Goal: Task Accomplishment & Management: Complete application form

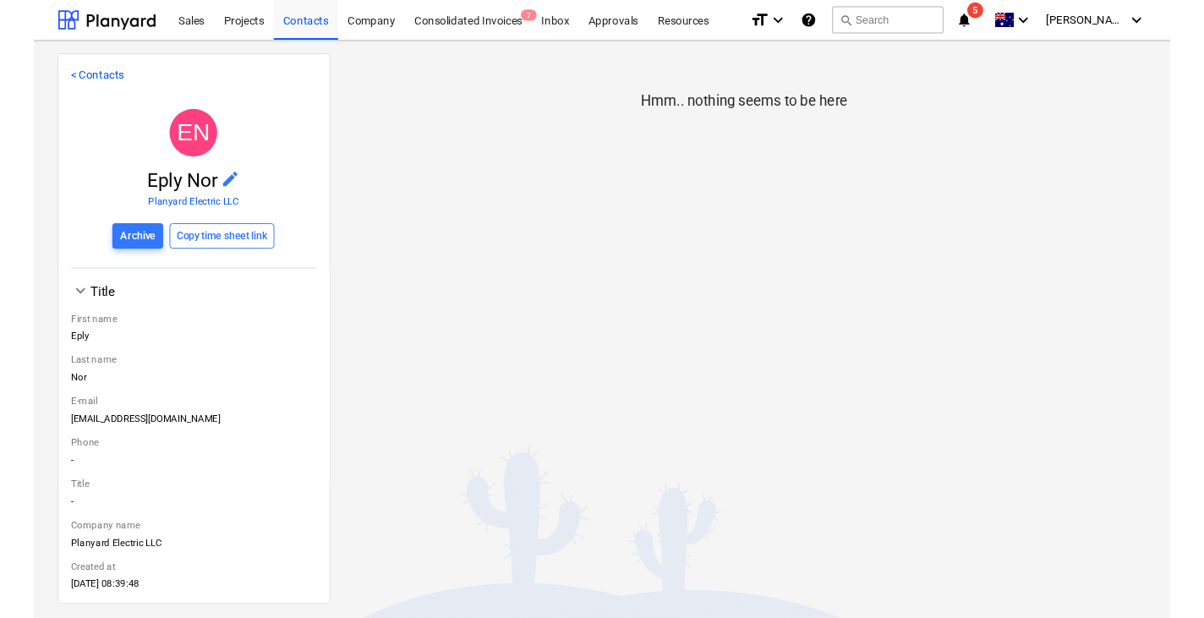
scroll to position [196, 0]
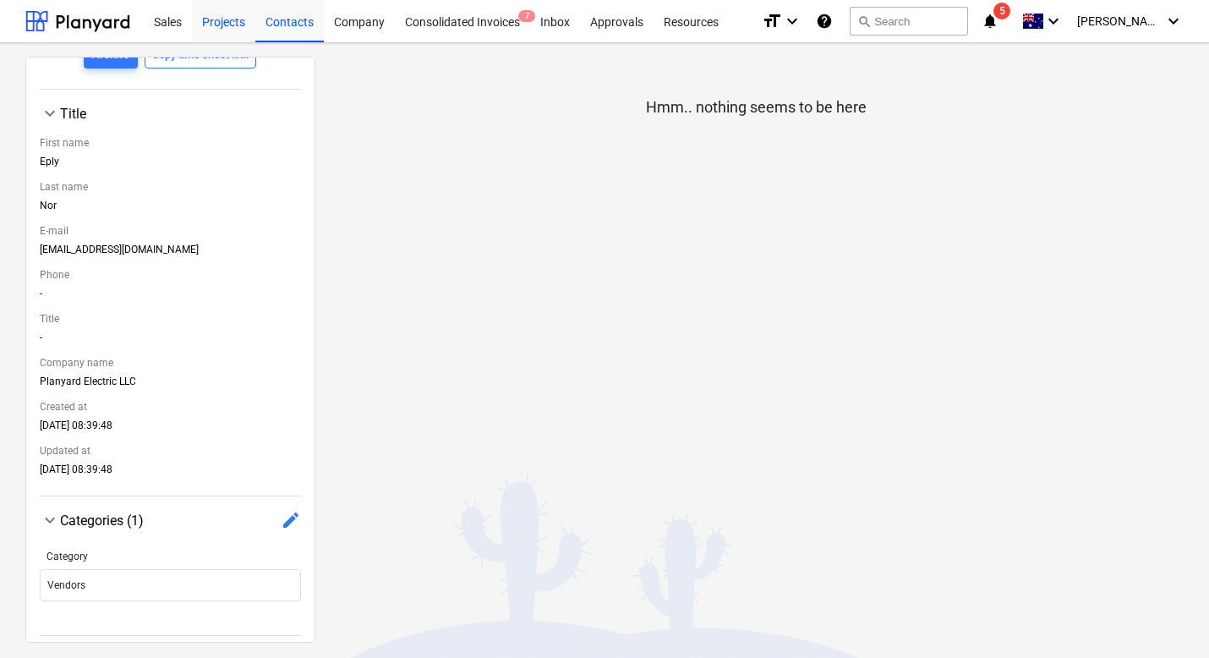
click at [214, 23] on div "Projects" at bounding box center [223, 20] width 63 height 43
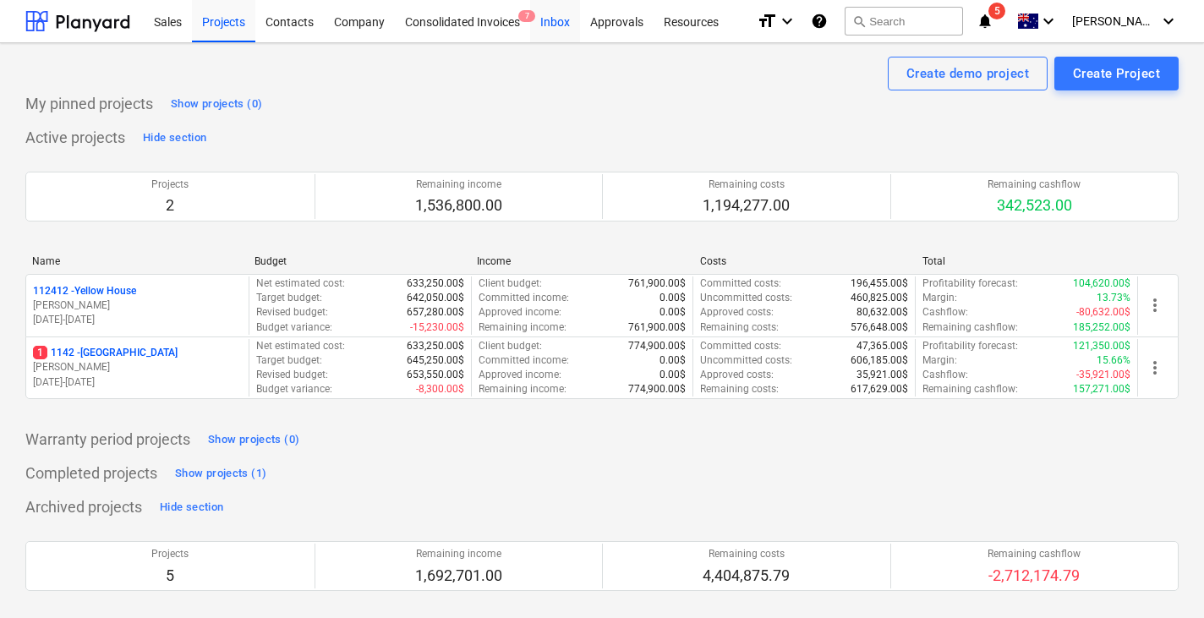
click at [549, 31] on div "Inbox" at bounding box center [555, 20] width 50 height 43
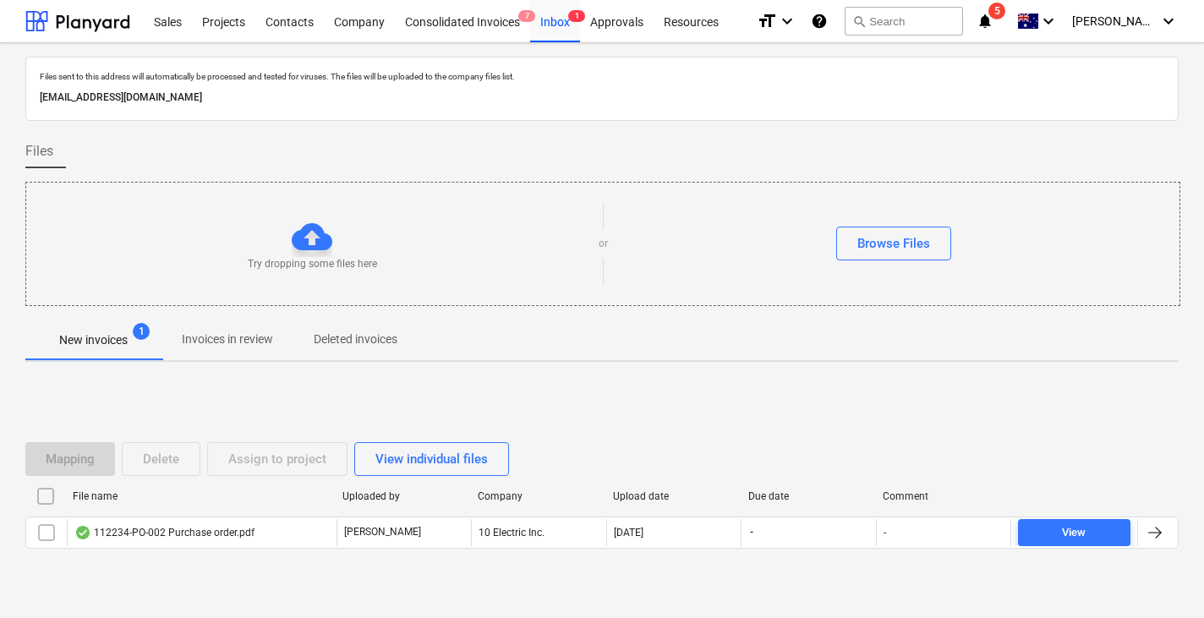
drag, startPoint x: 356, startPoint y: 99, endPoint x: 36, endPoint y: 98, distance: 319.5
click at [36, 98] on div "d9fc5b60-f29c-4562-a621-e09f363c2245@companies.planyard.com" at bounding box center [601, 97] width 1131 height 25
click at [484, 361] on div "Files sent to this address will automatically be processed and tested for virus…" at bounding box center [601, 343] width 1153 height 572
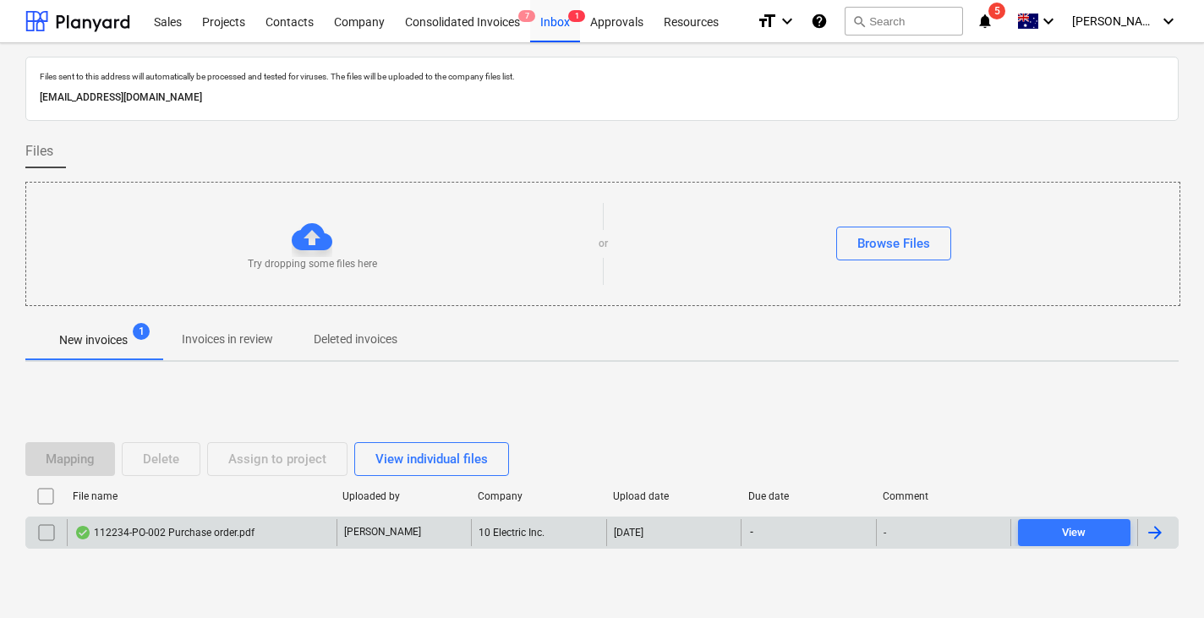
click at [180, 533] on div "112234-PO-002 Purchase order.pdf" at bounding box center [164, 533] width 180 height 14
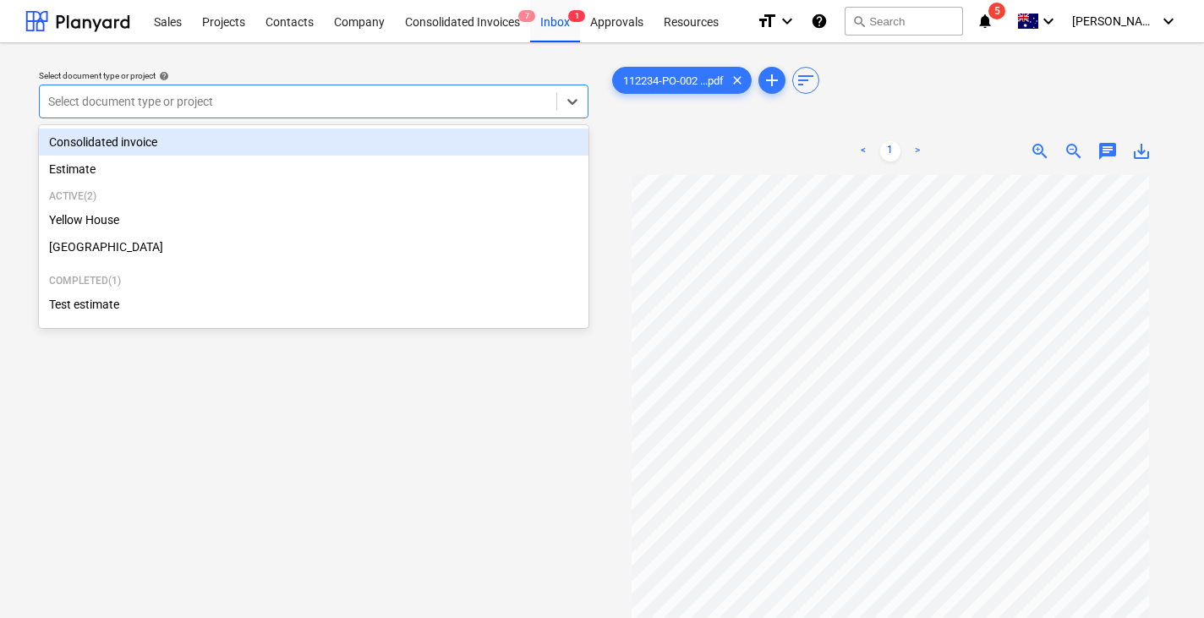
click at [342, 113] on div "Select document type or project" at bounding box center [313, 102] width 549 height 34
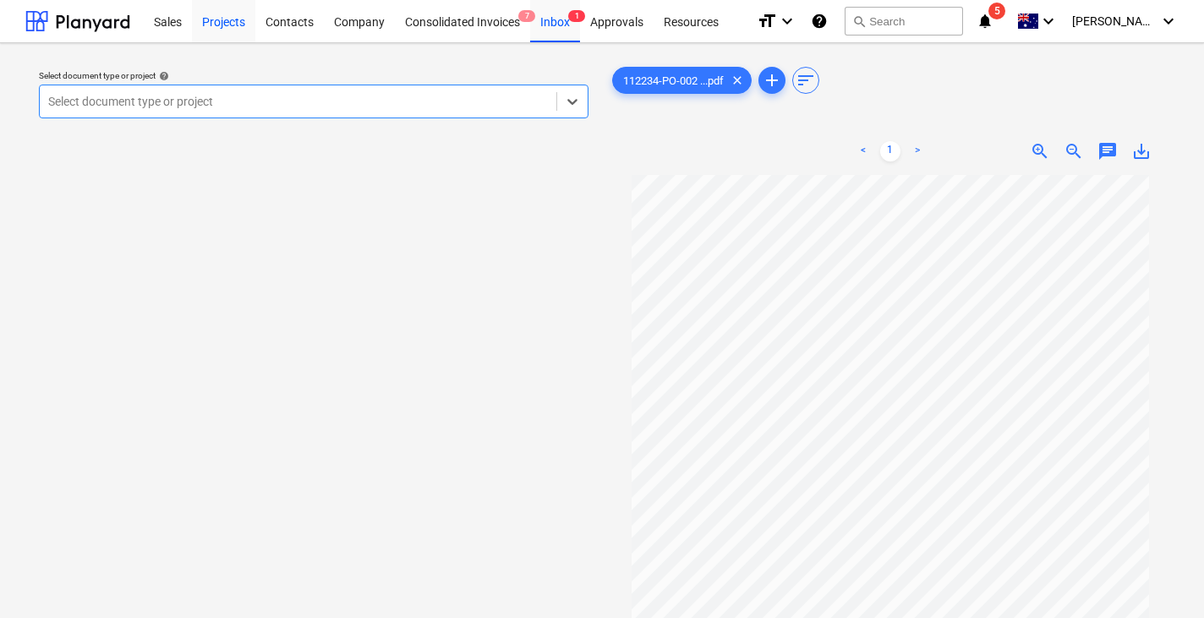
click at [227, 19] on div "Projects" at bounding box center [223, 20] width 63 height 43
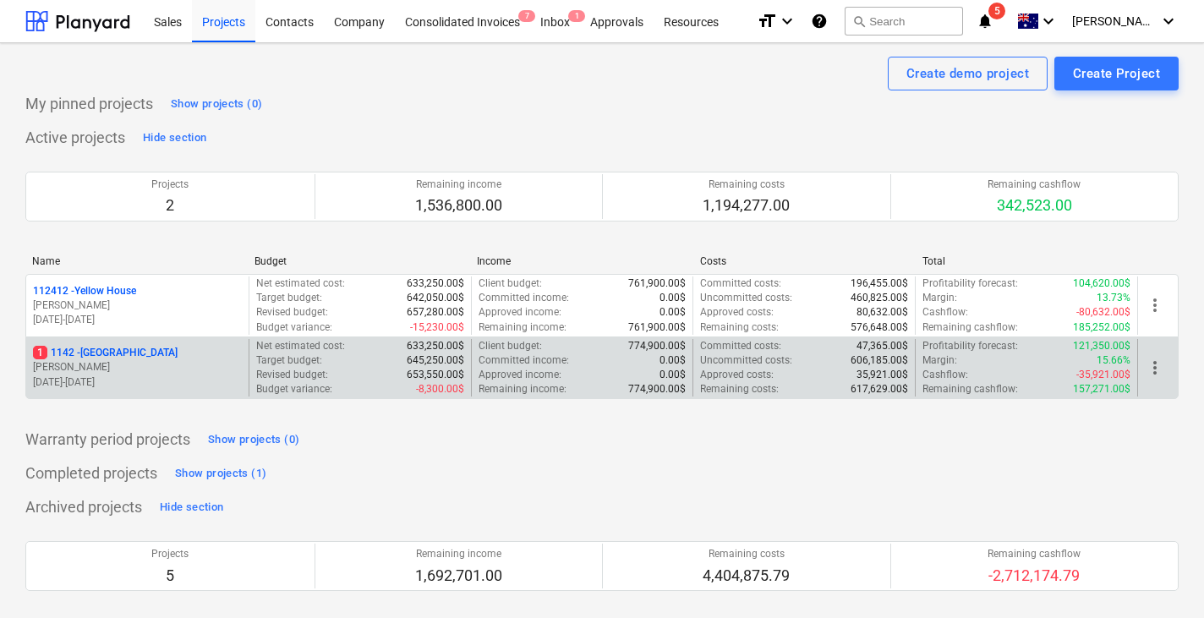
click at [145, 339] on div "1 1142 - Sun Field House J. Walker 01.09.2025 - 30.09.2029" at bounding box center [137, 368] width 222 height 58
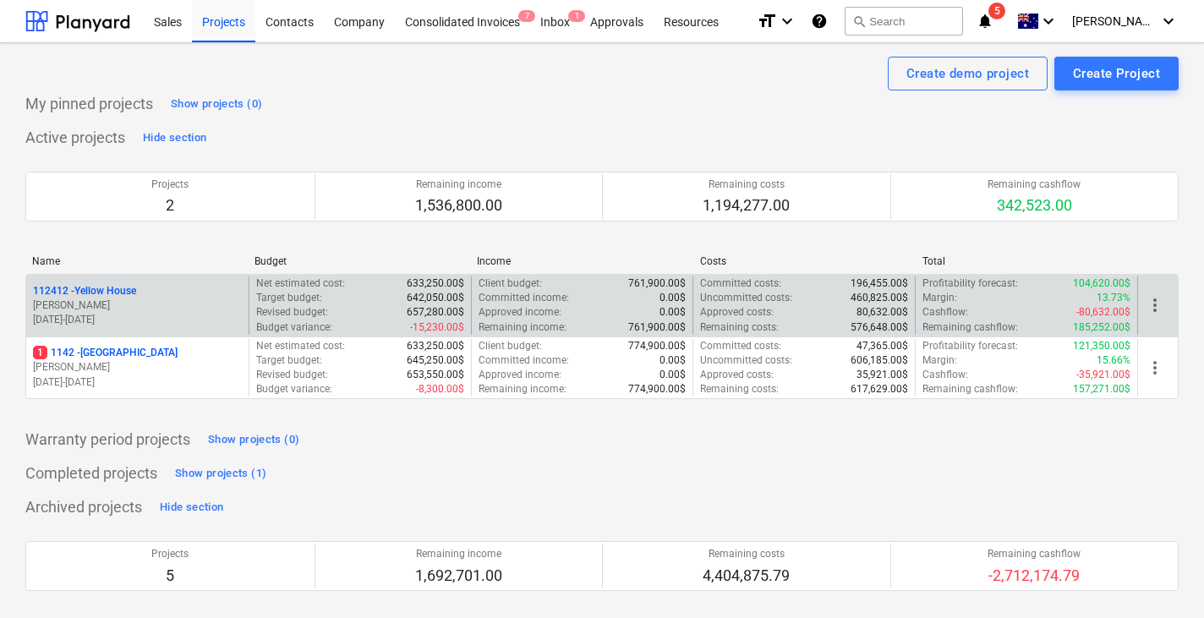
click at [156, 321] on p "01.06.2025 - 30.06.2026" at bounding box center [137, 320] width 209 height 14
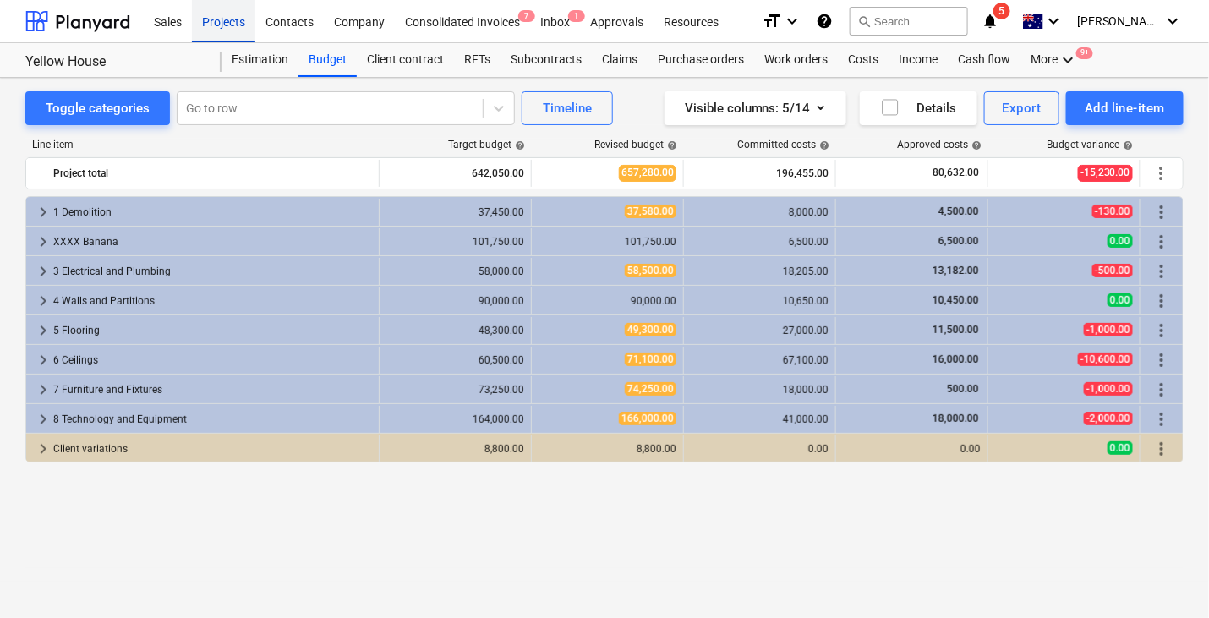
click at [214, 23] on div "Projects" at bounding box center [223, 20] width 63 height 43
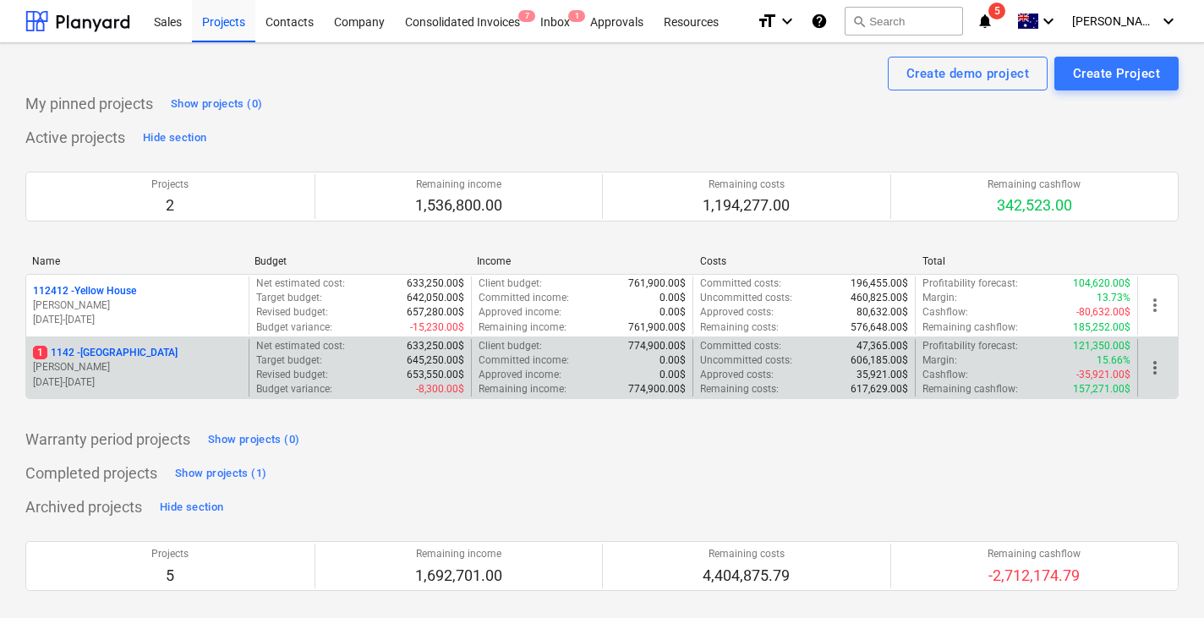
click at [149, 347] on p "1 1142 - Sun Field House" at bounding box center [105, 353] width 145 height 14
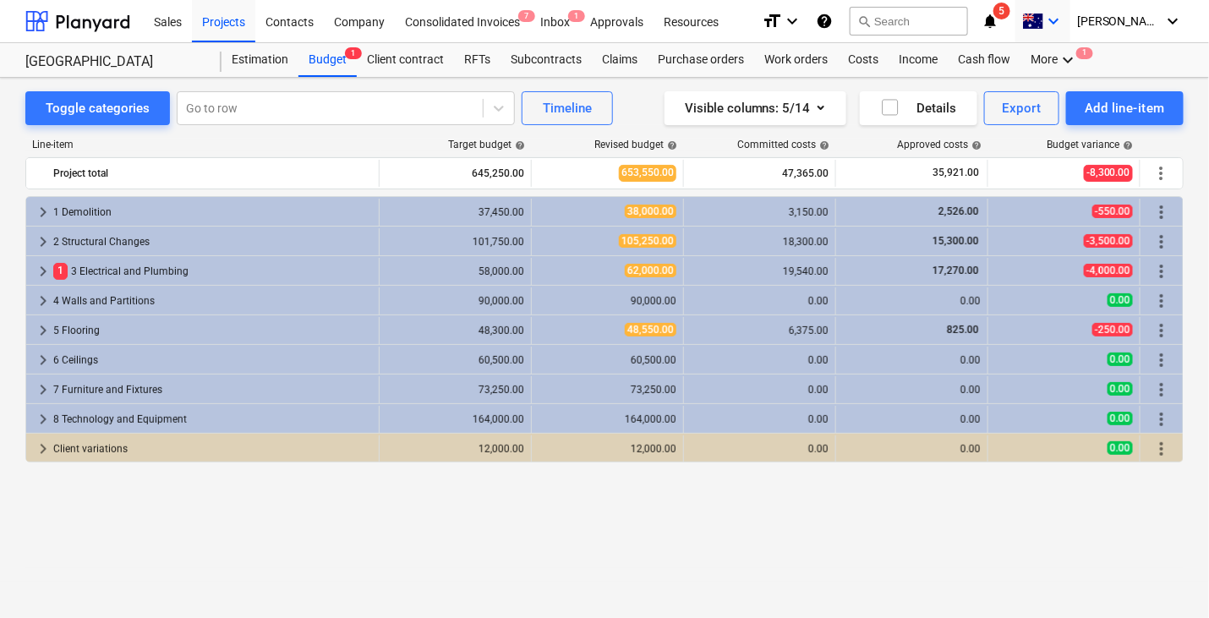
click at [1043, 16] on span at bounding box center [1032, 22] width 21 height 16
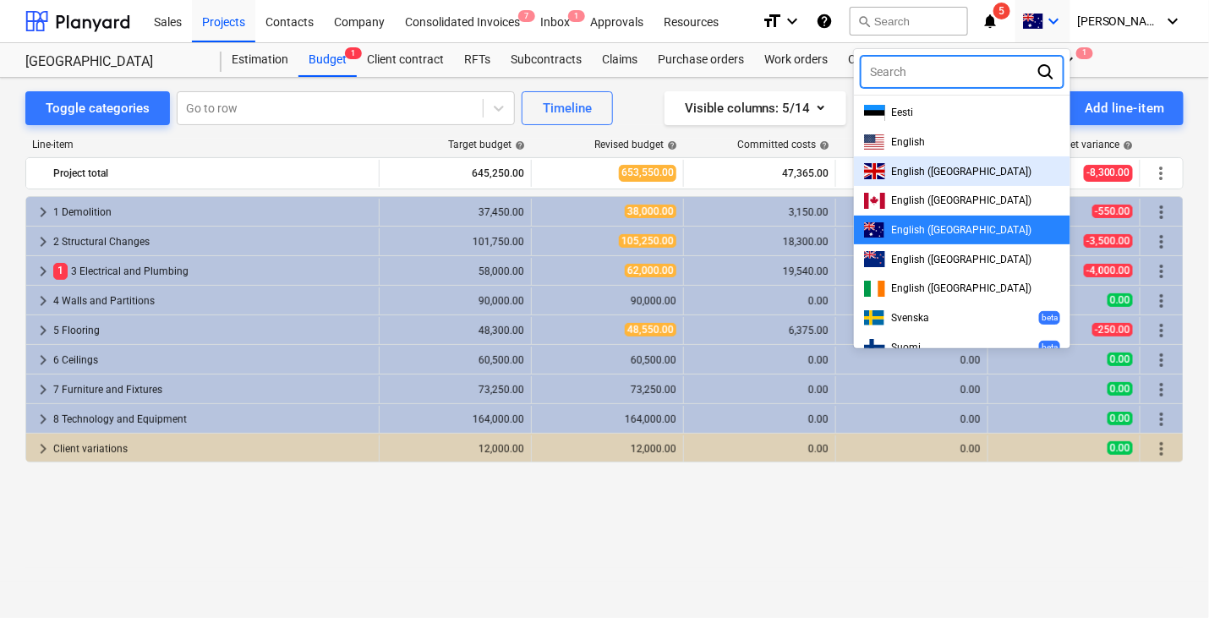
click at [959, 167] on span "English (UK)" at bounding box center [962, 172] width 140 height 12
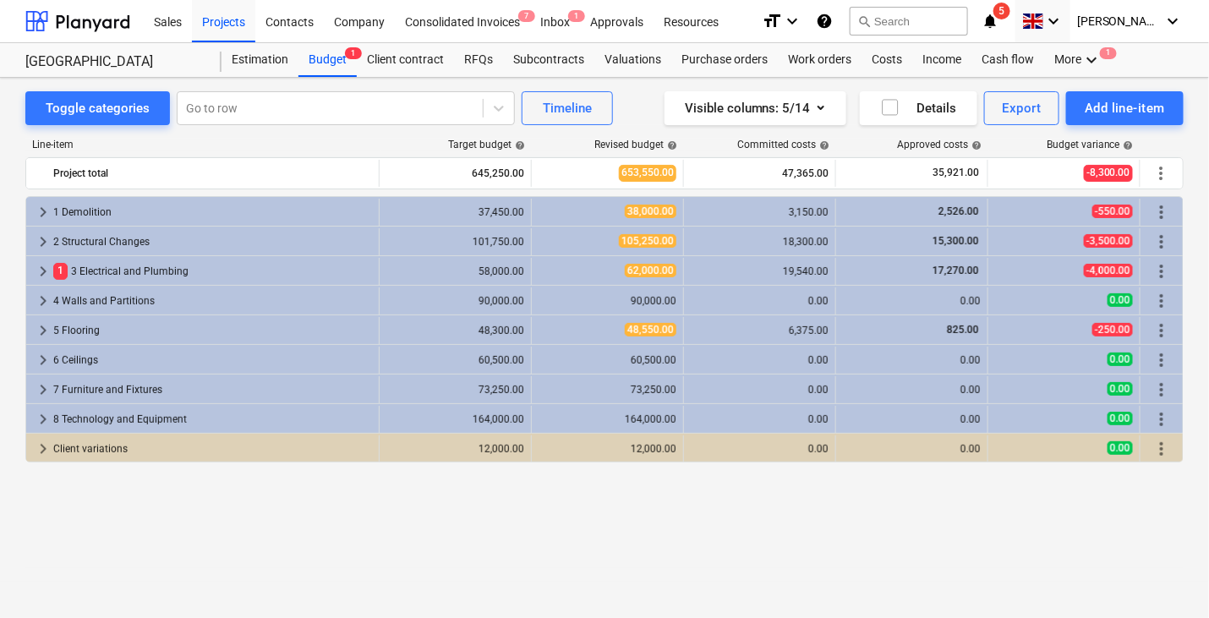
click at [699, 80] on div "Toggle categories Go to row Timeline Visible columns : 5/14 Details Export Add …" at bounding box center [604, 330] width 1209 height 504
click at [699, 62] on div "Purchase orders" at bounding box center [724, 60] width 107 height 34
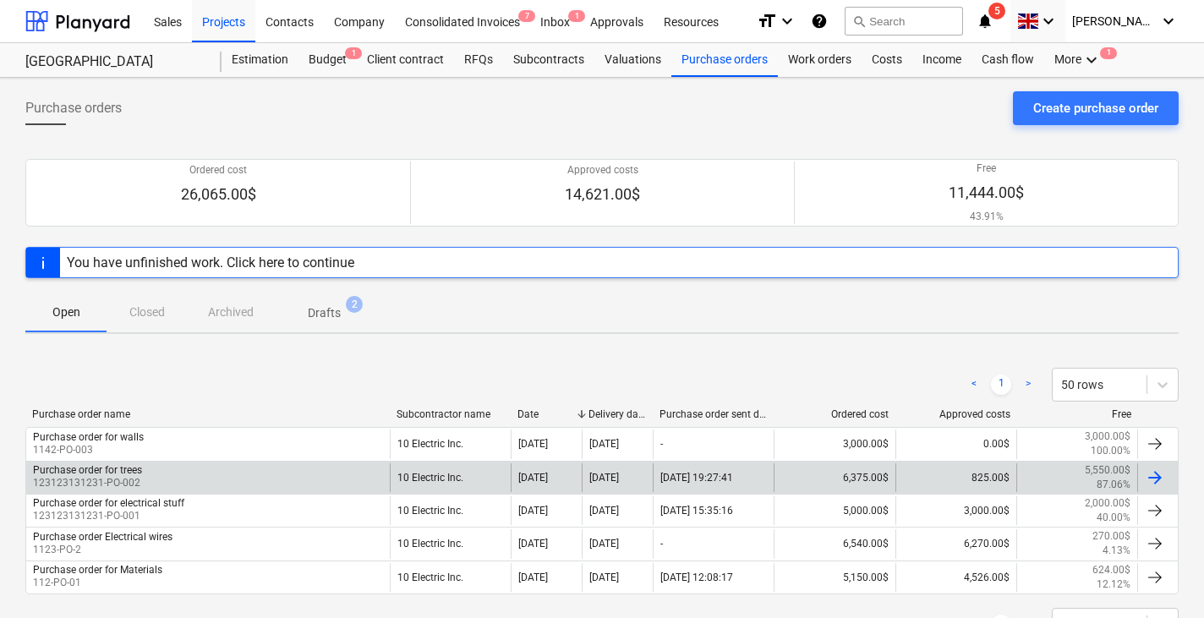
scroll to position [56, 0]
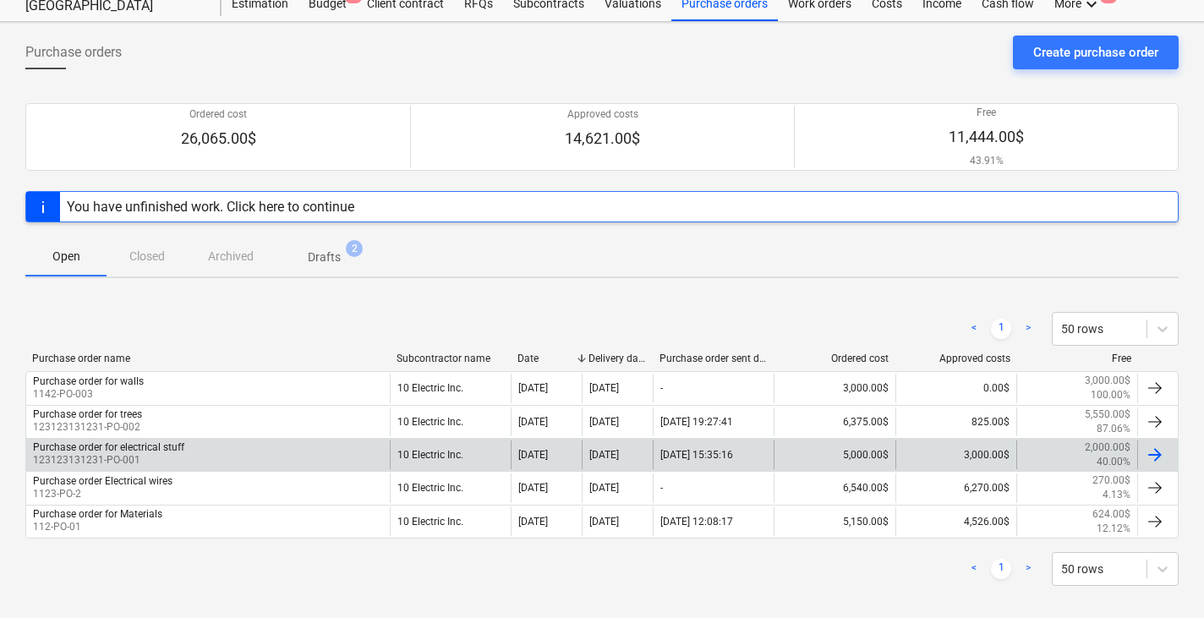
click at [849, 447] on div "5,000.00$" at bounding box center [833, 454] width 121 height 29
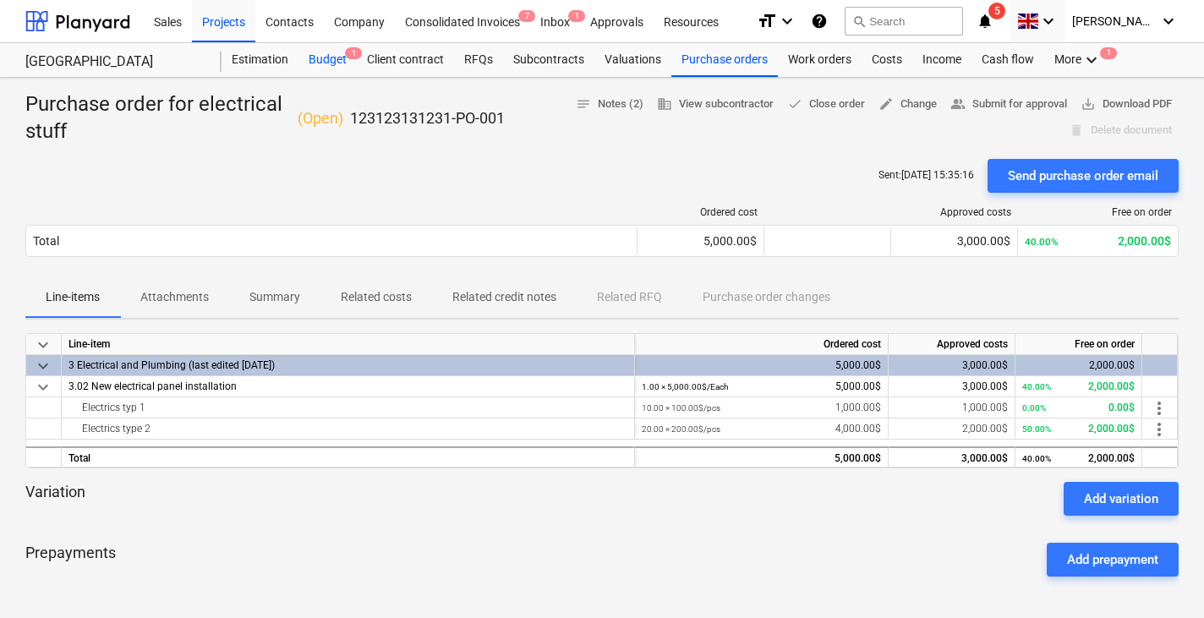
click at [322, 67] on div "Budget 1" at bounding box center [327, 60] width 58 height 34
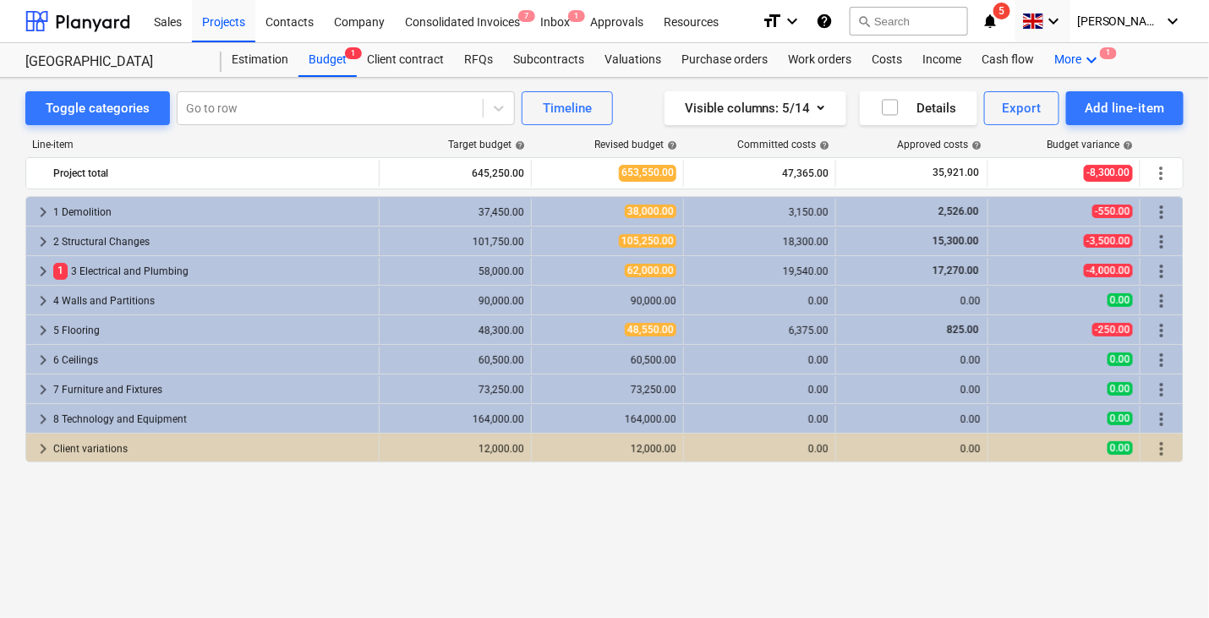
click at [1074, 61] on div "More keyboard_arrow_down 1" at bounding box center [1078, 60] width 68 height 34
click at [1030, 147] on div "Settings" at bounding box center [1060, 155] width 101 height 27
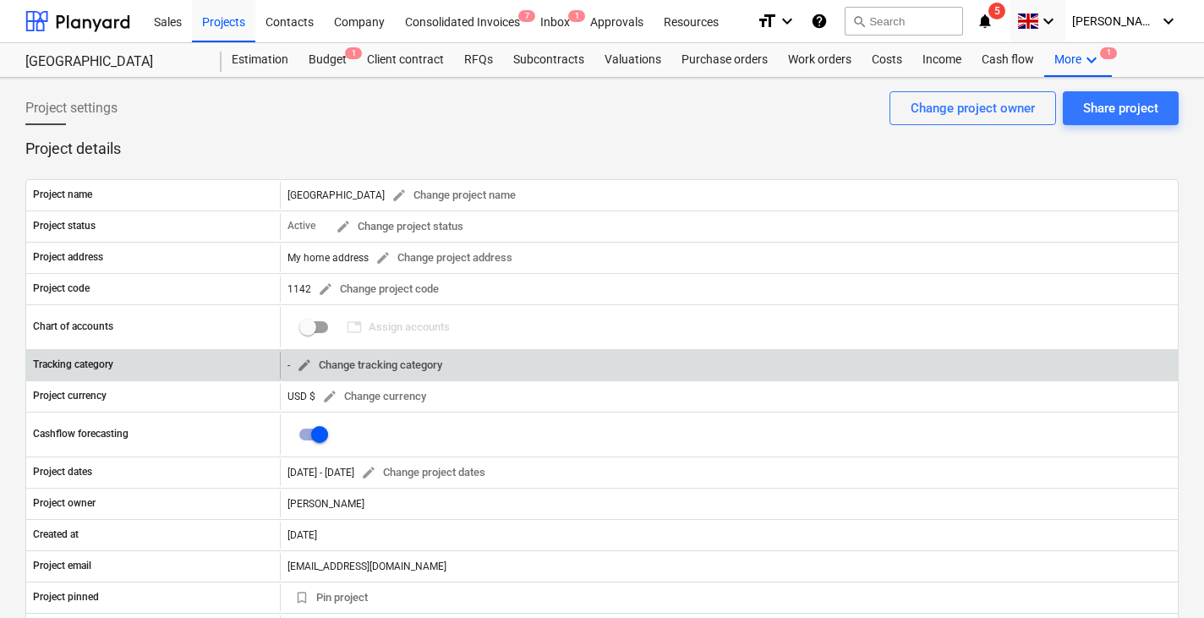
click at [316, 359] on span "edit Change tracking category" at bounding box center [369, 365] width 145 height 19
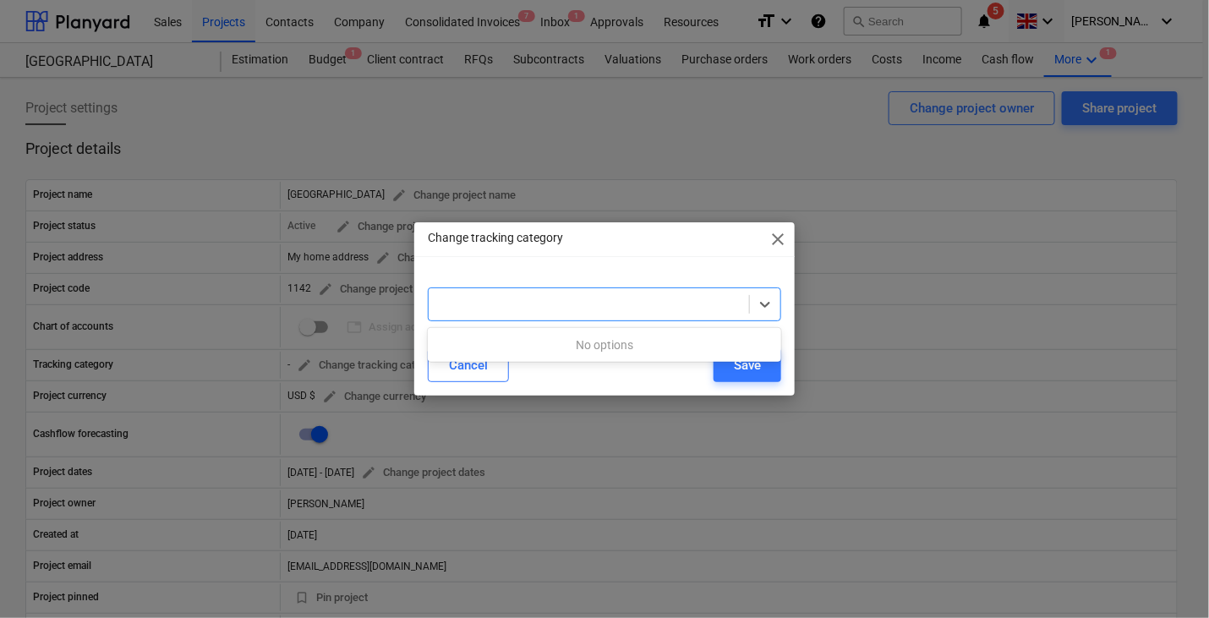
click at [594, 311] on div at bounding box center [588, 304] width 303 height 17
click at [780, 238] on span "close" at bounding box center [778, 239] width 20 height 20
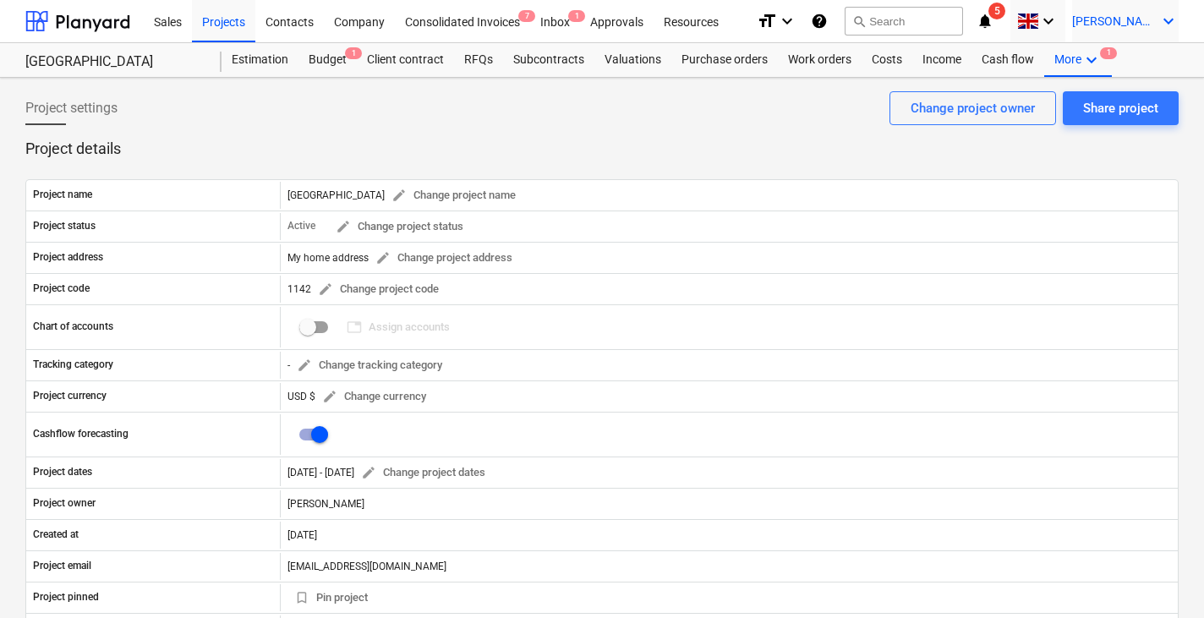
click at [1144, 29] on div "J. Walker keyboard_arrow_down" at bounding box center [1125, 21] width 107 height 42
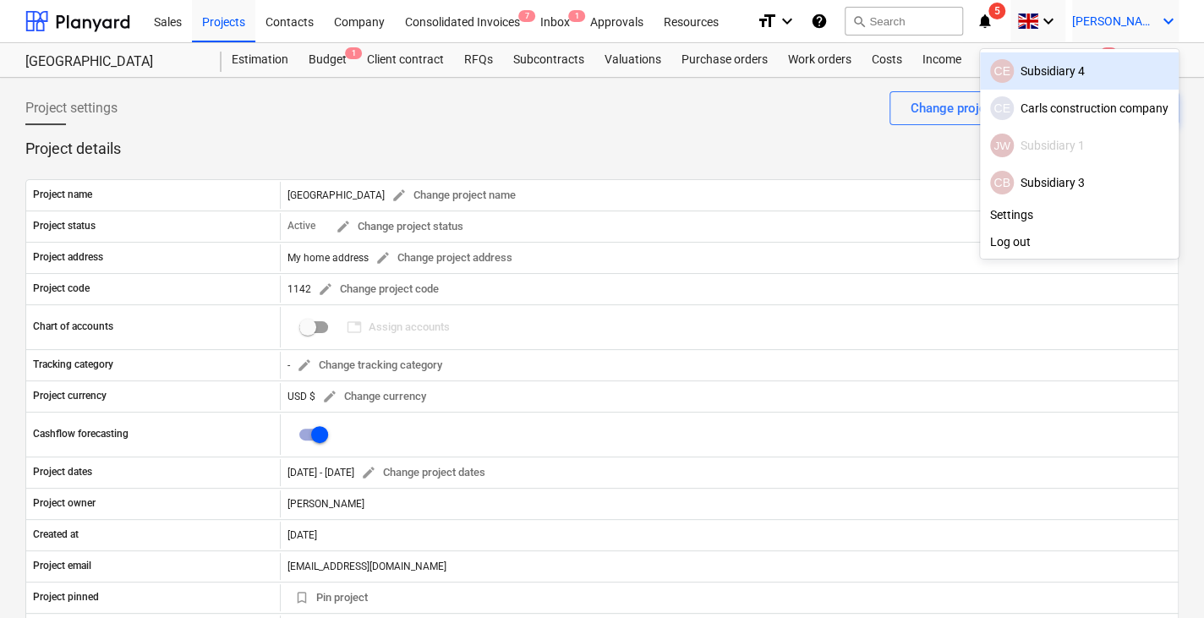
click at [790, 153] on div at bounding box center [602, 309] width 1204 height 618
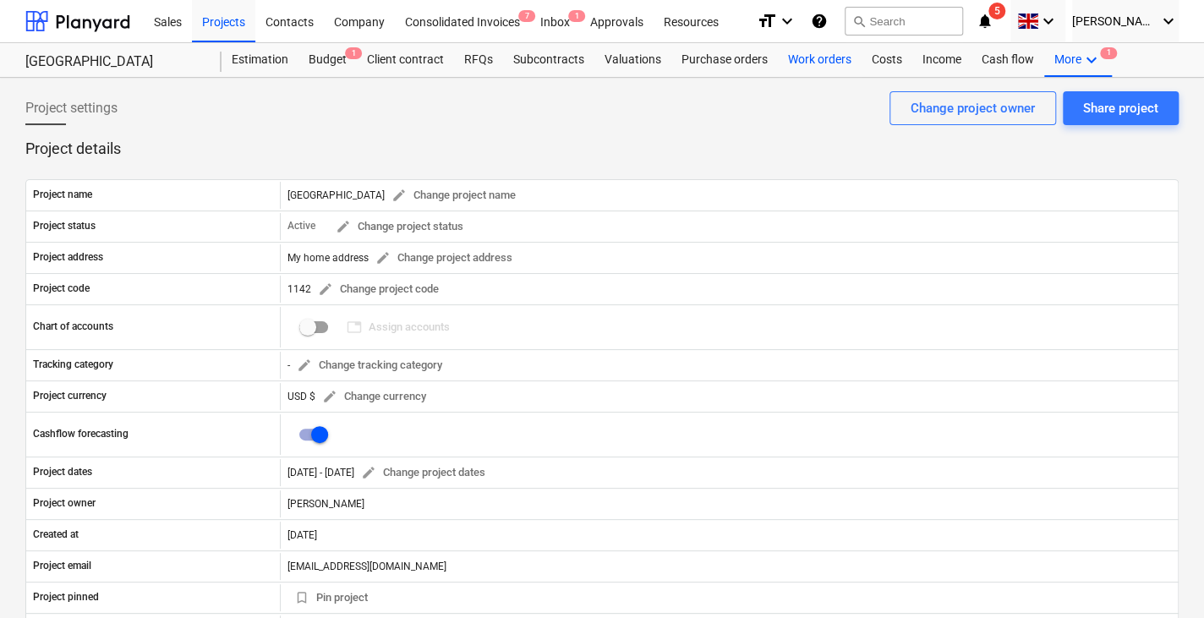
click at [803, 58] on div "Work orders" at bounding box center [820, 60] width 84 height 34
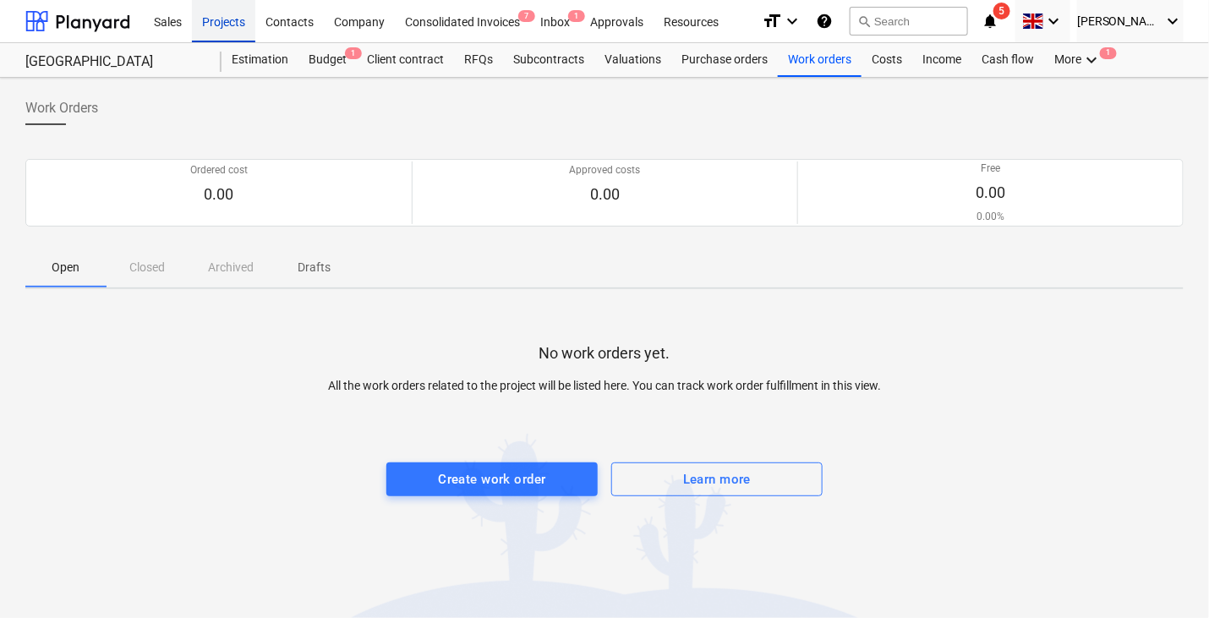
click at [241, 3] on div "Projects" at bounding box center [223, 20] width 63 height 43
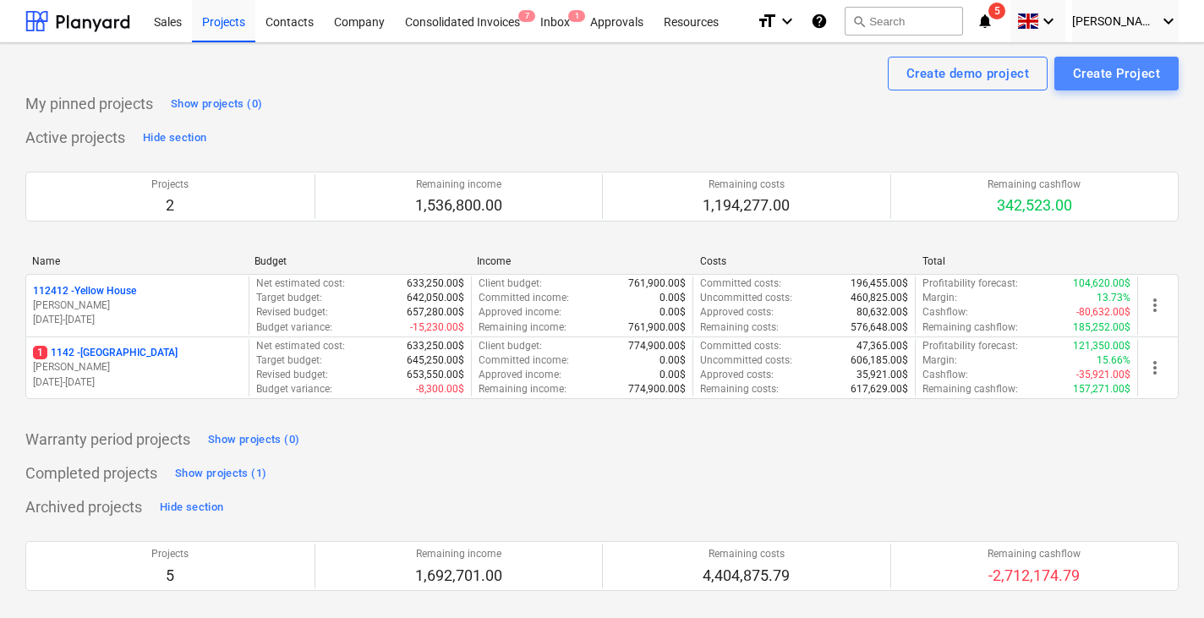
click at [1063, 79] on button "Create Project" at bounding box center [1116, 74] width 124 height 34
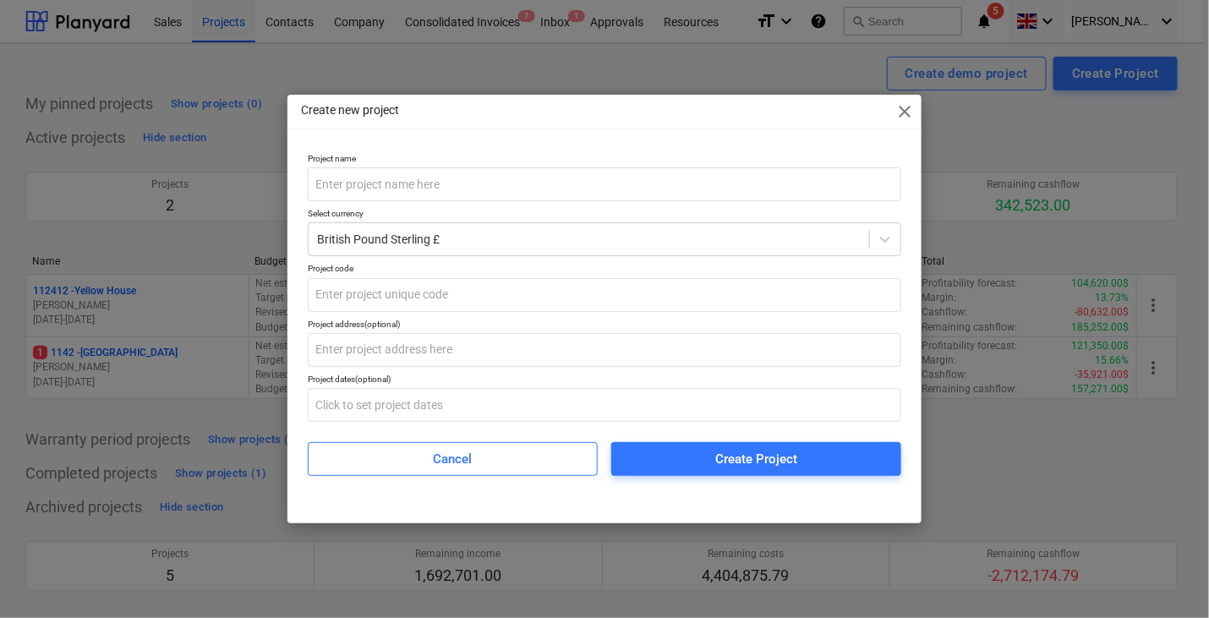
click at [904, 112] on span "close" at bounding box center [904, 111] width 20 height 20
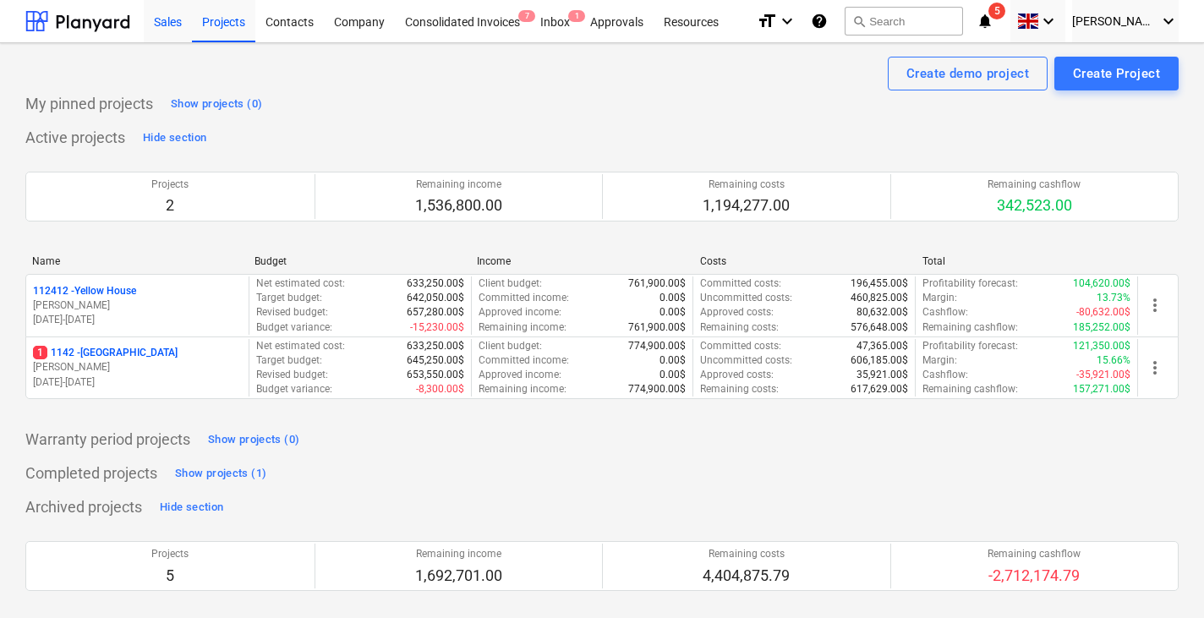
click at [173, 29] on div "Sales" at bounding box center [168, 20] width 48 height 43
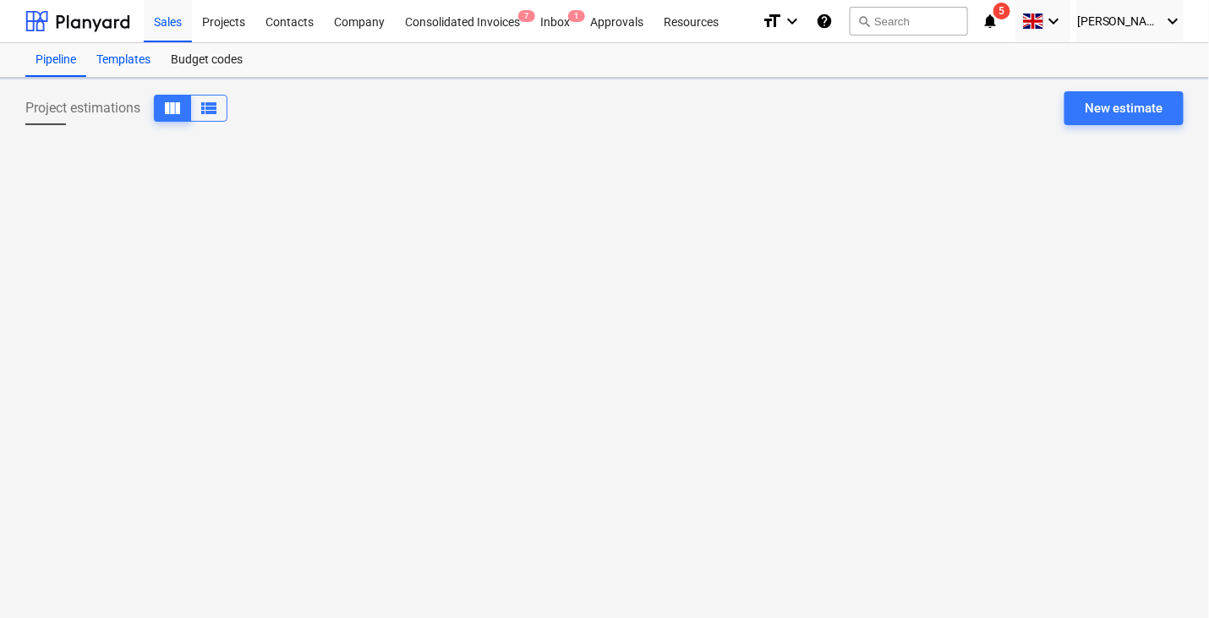
click at [128, 58] on div "Templates" at bounding box center [123, 60] width 74 height 34
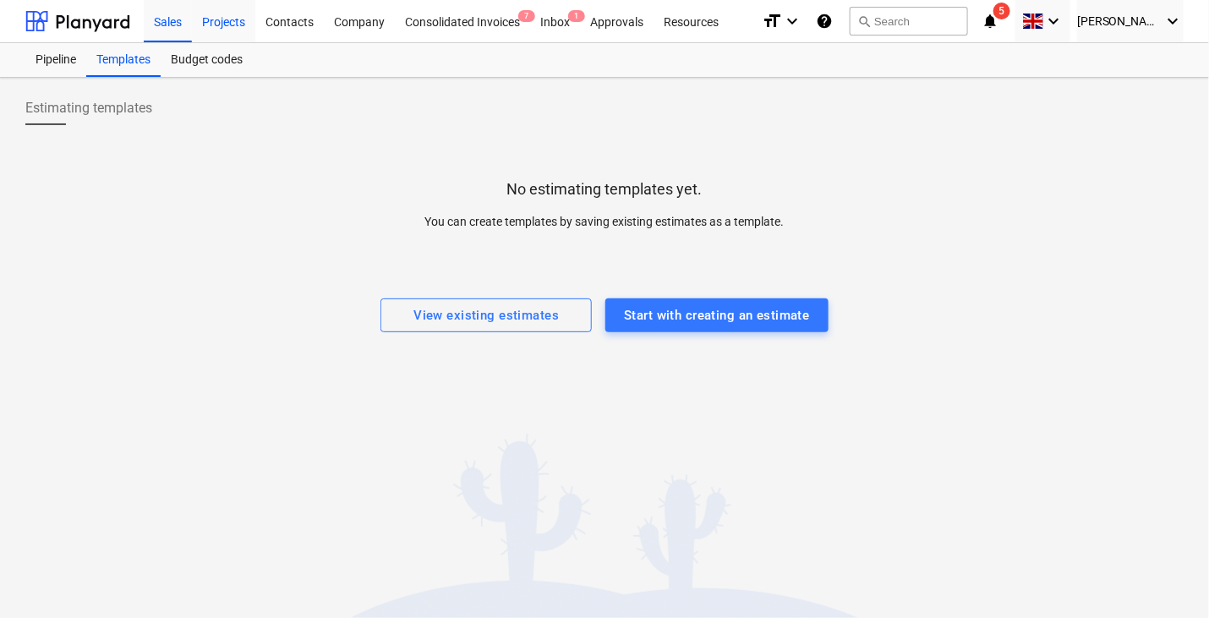
click at [231, 29] on div "Projects" at bounding box center [223, 20] width 63 height 43
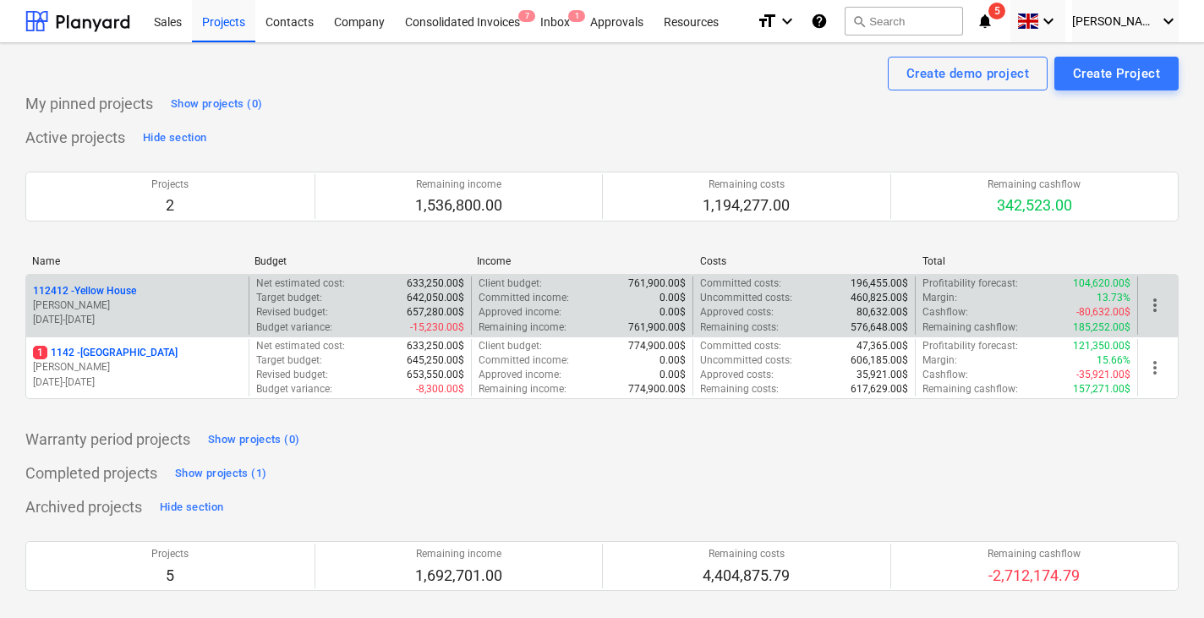
click at [137, 334] on div "112412 - Yellow House J. Walker 01.06.2025 - 30.06.2026 Net estimated cost : 63…" at bounding box center [601, 305] width 1153 height 63
click at [140, 313] on p "01.06.2025 - 30.06.2026" at bounding box center [137, 320] width 209 height 14
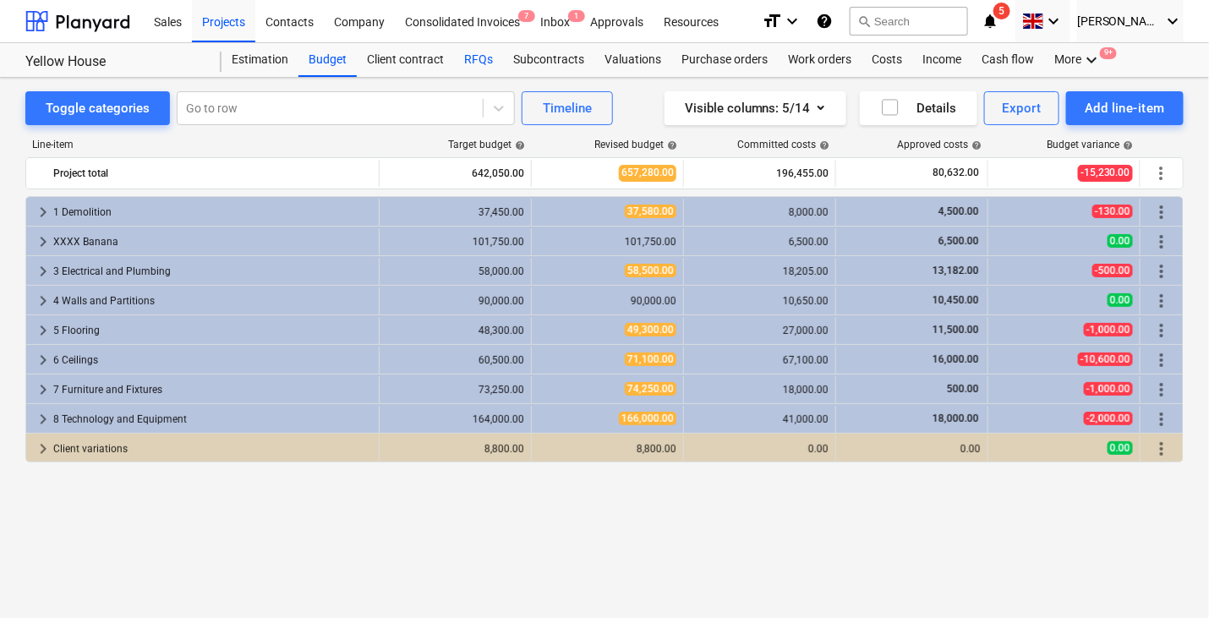
click at [481, 62] on div "RFQs" at bounding box center [478, 60] width 49 height 34
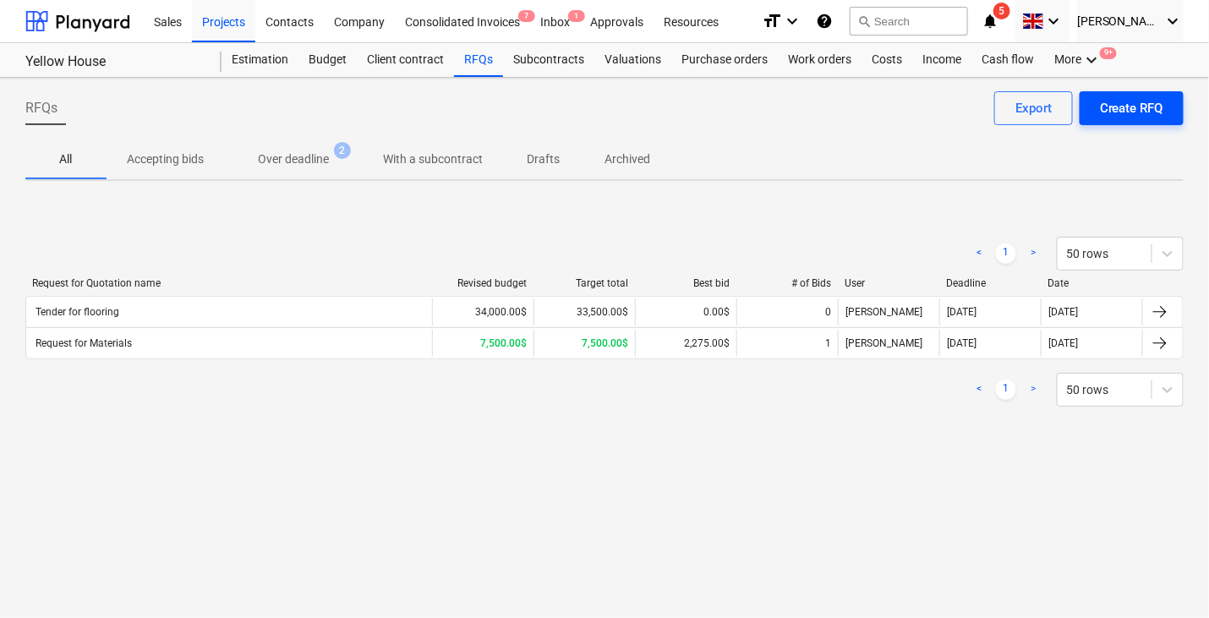
click at [1114, 106] on div "Create RFQ" at bounding box center [1131, 108] width 63 height 22
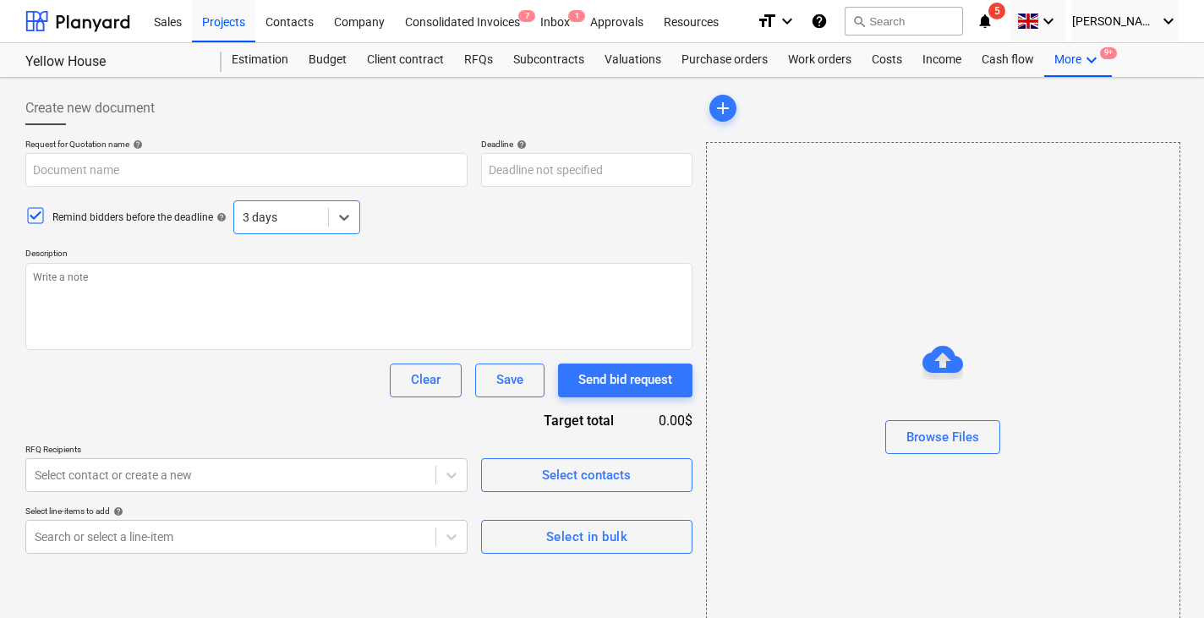
scroll to position [59, 0]
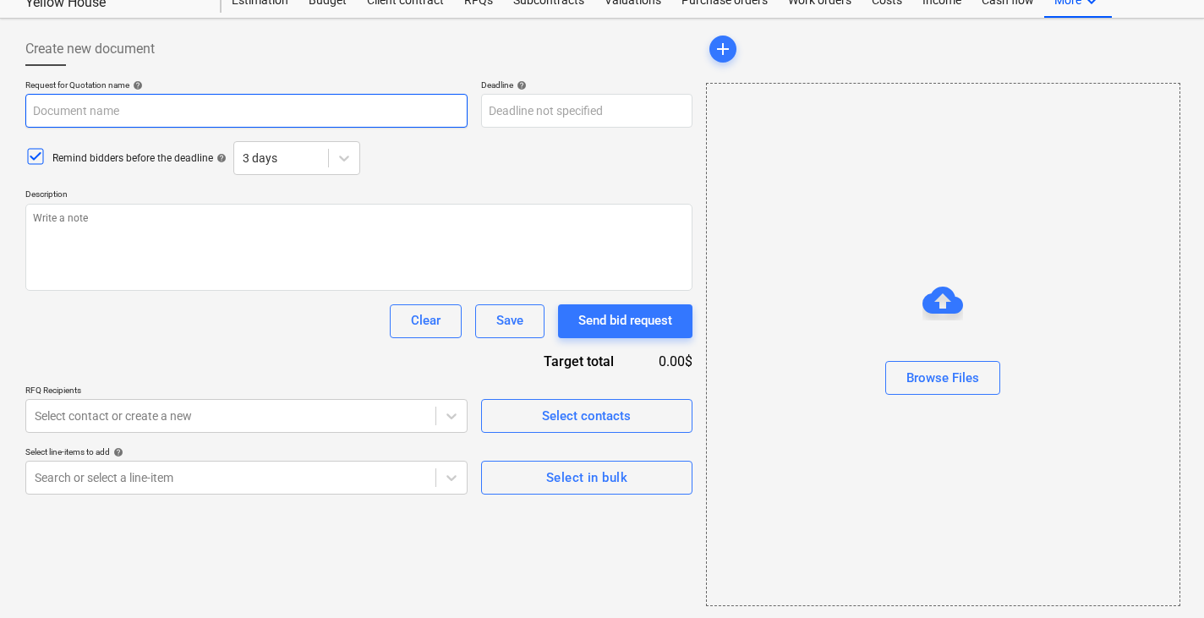
click at [128, 123] on input "text" at bounding box center [246, 111] width 442 height 34
type textarea "x"
type input "R"
type textarea "x"
type input "Re"
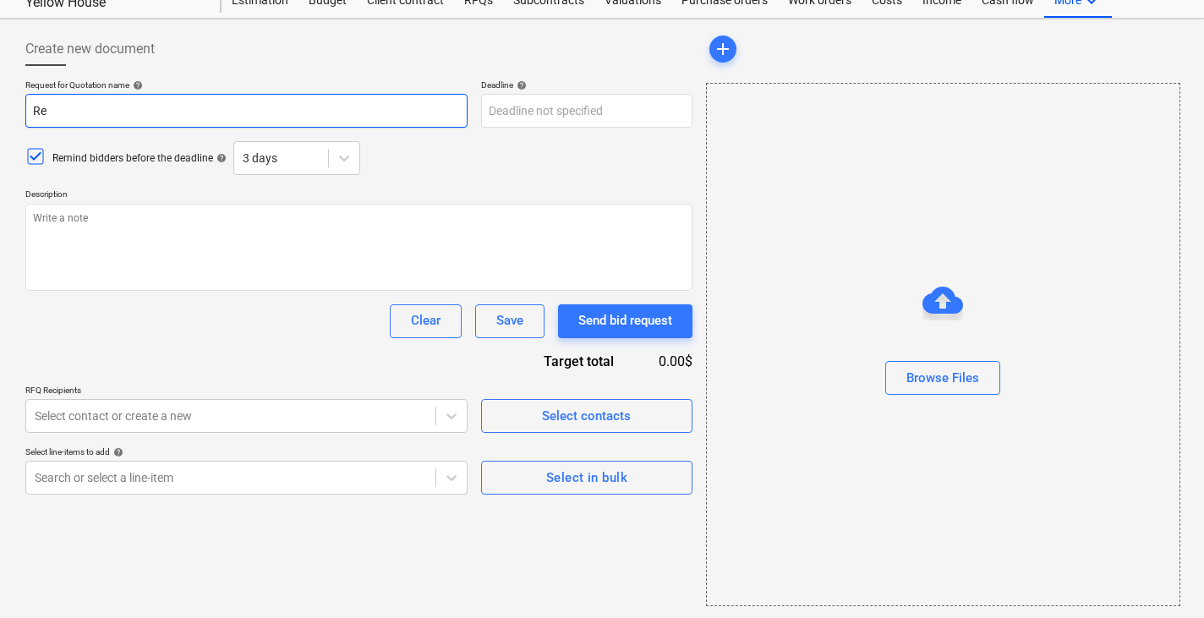
type textarea "x"
type input "Requ"
type textarea "x"
type input "Reque"
type textarea "x"
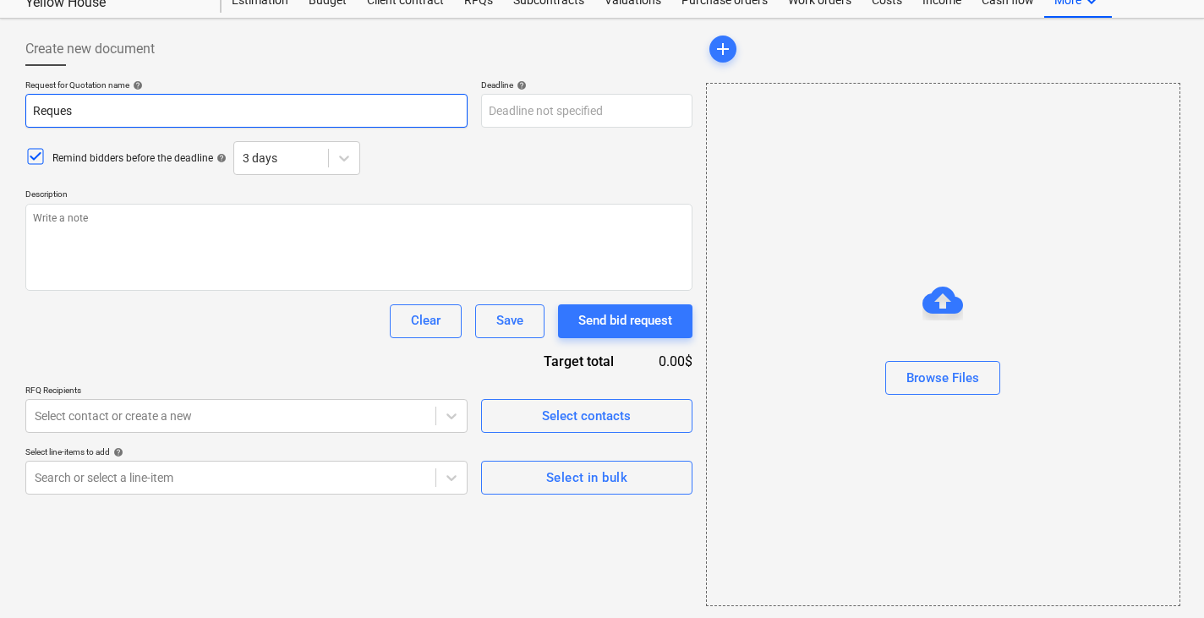
type input "Request"
type textarea "x"
type input "Request"
type textarea "x"
type input "Request for"
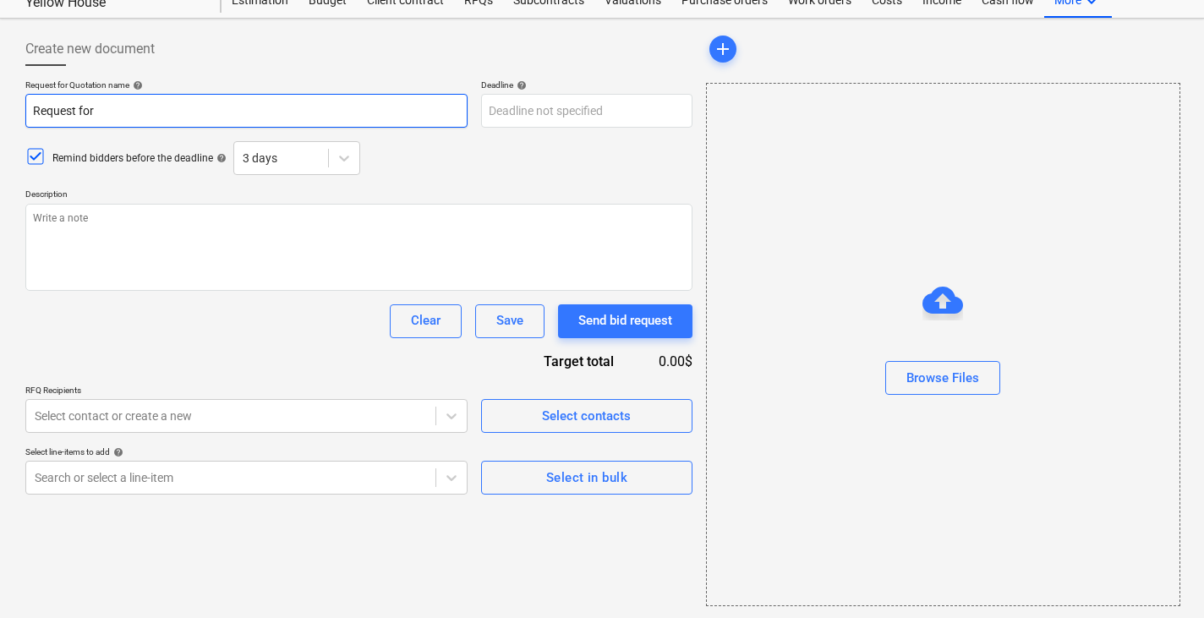
type textarea "x"
type input "Request for"
type textarea "x"
type input "Request fo"
type textarea "x"
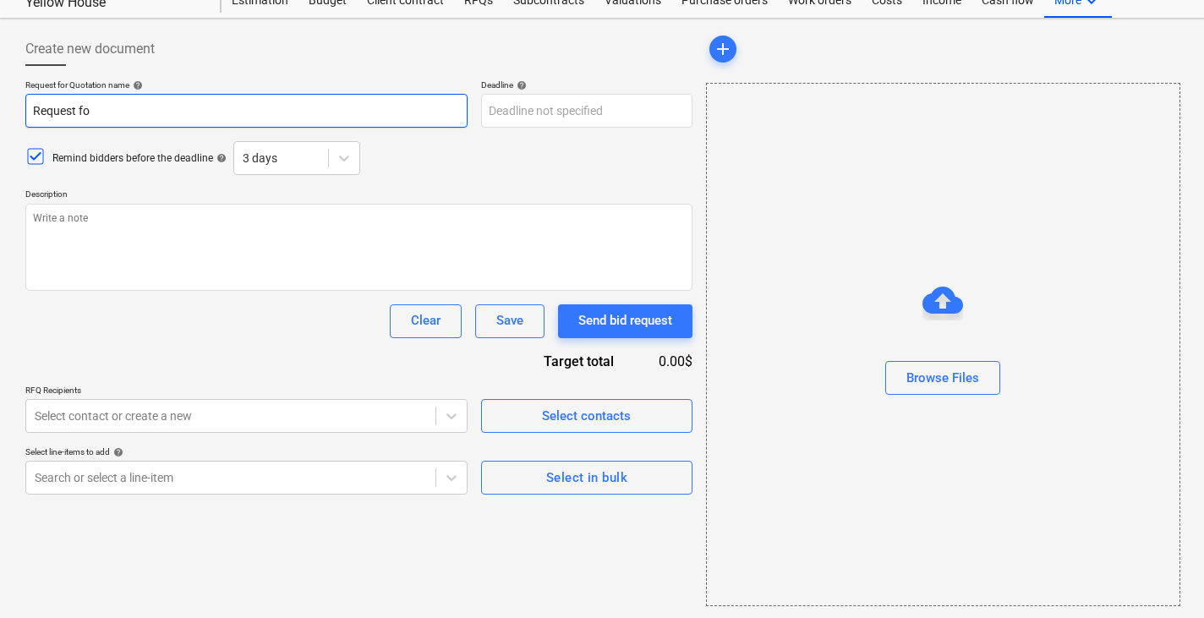
type input "Request f"
type textarea "x"
type input "Request"
type textarea "x"
type input "Request"
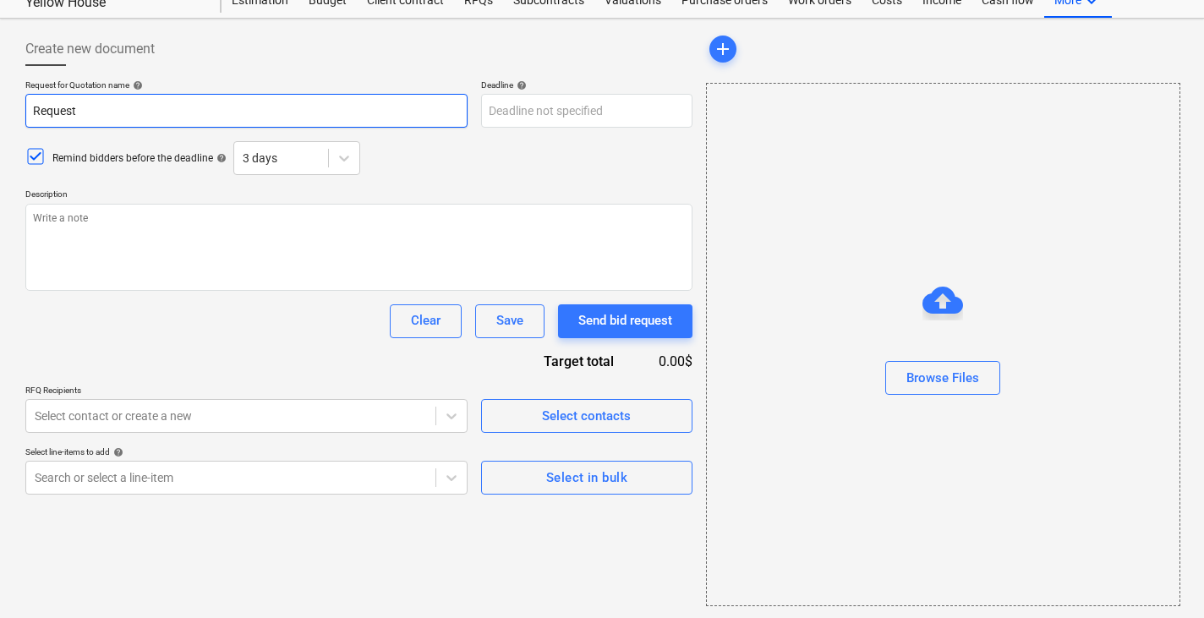
type textarea "x"
type input "Reques"
type textarea "x"
type input "Reque"
type textarea "x"
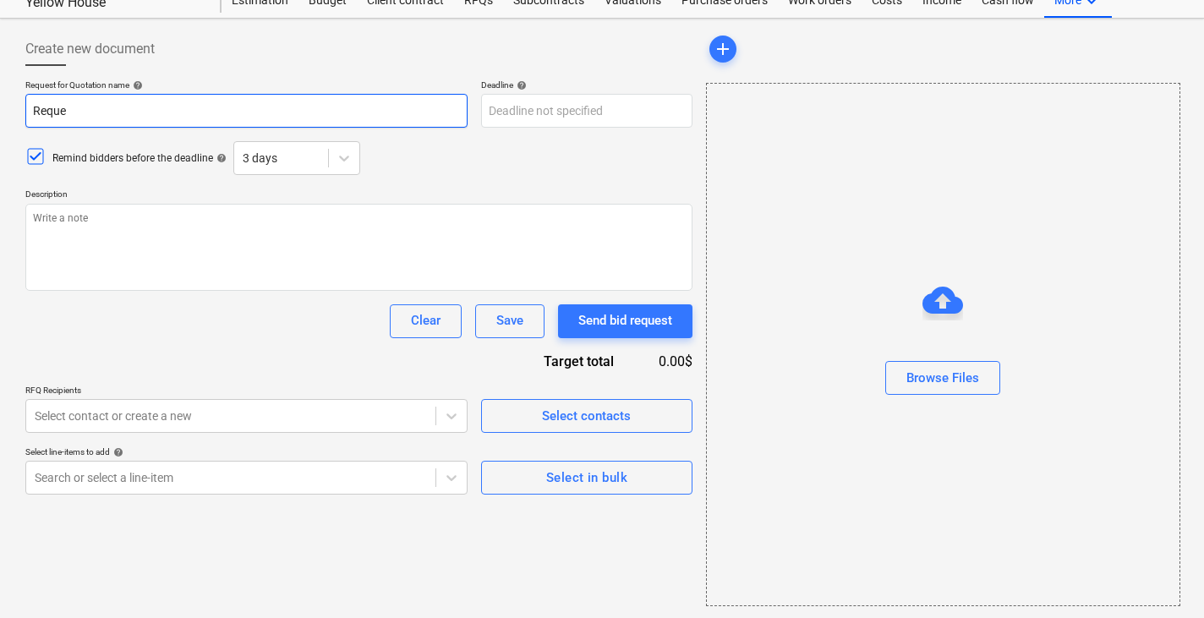
type input "Requ"
type textarea "x"
type input "Req"
type textarea "x"
type input "Re"
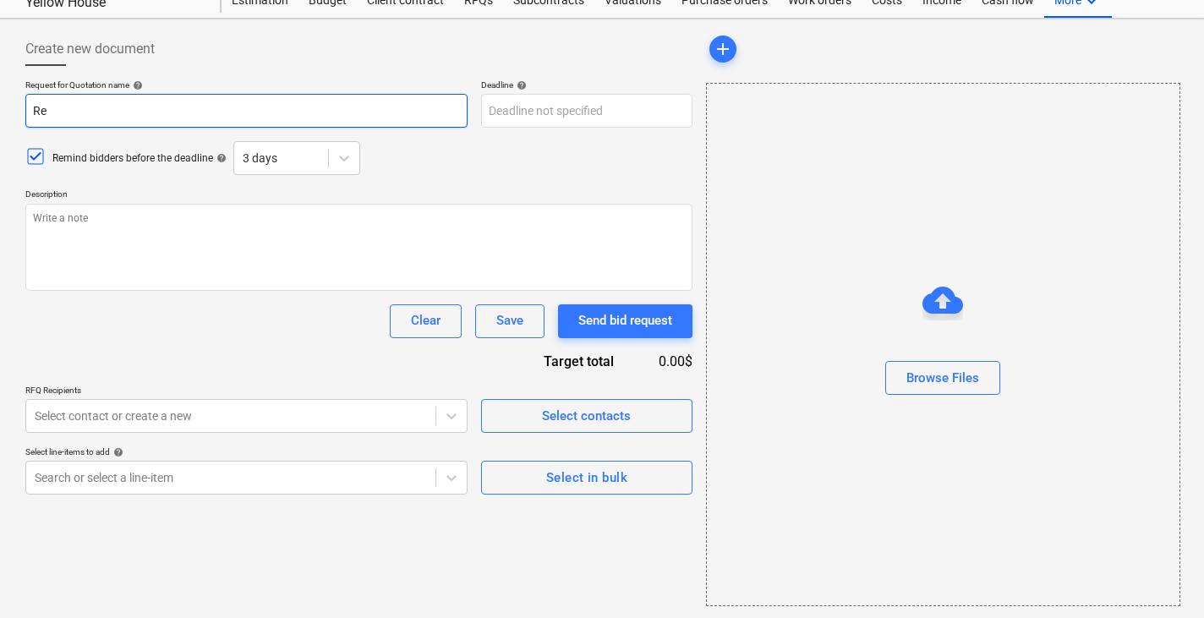
type textarea "x"
type input "R"
type textarea "x"
type input "R"
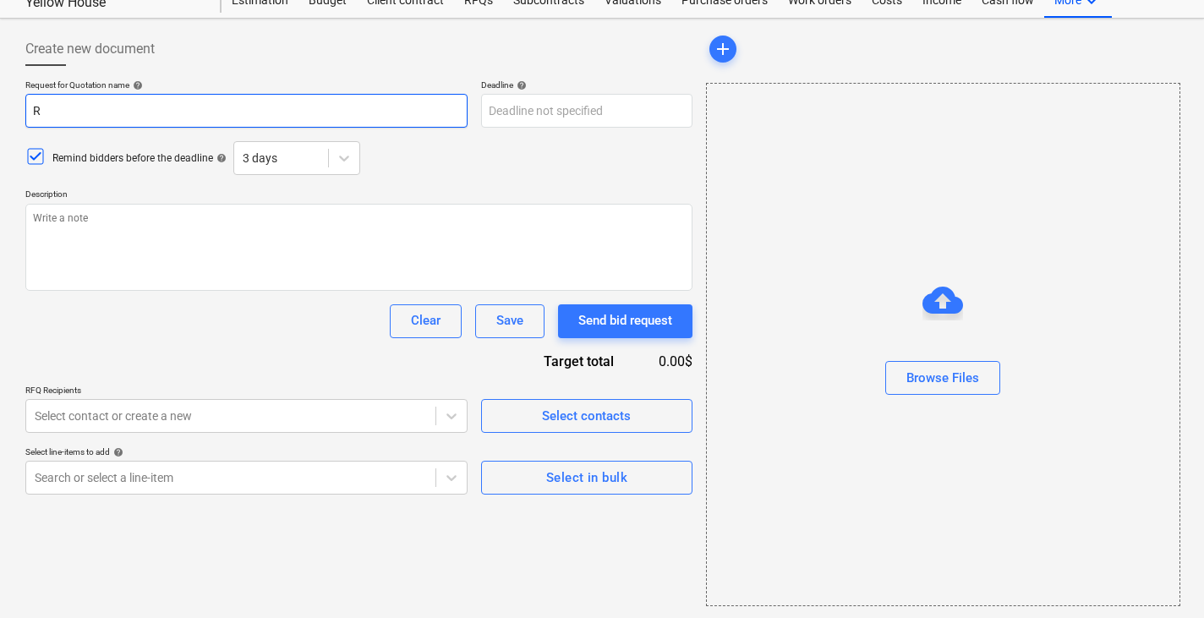
type textarea "x"
type input "RFQ"
type textarea "x"
type input "RFQ"
type textarea "x"
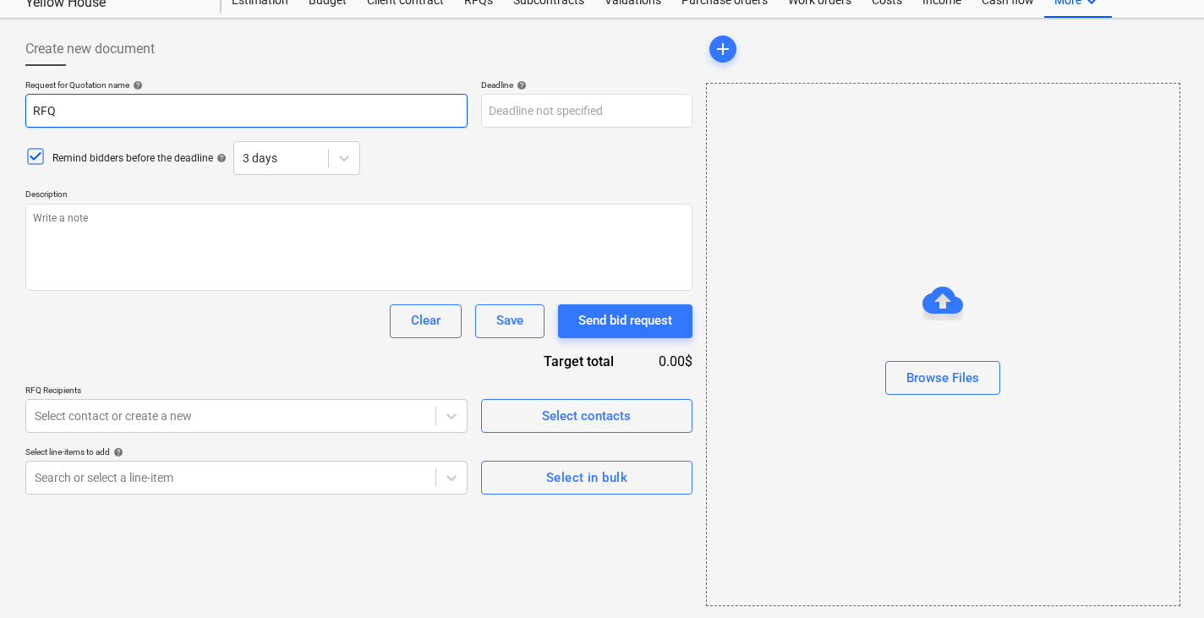
type input "RFQ"
type textarea "x"
type input "RFQ"
type textarea "x"
type input "RFQ 1"
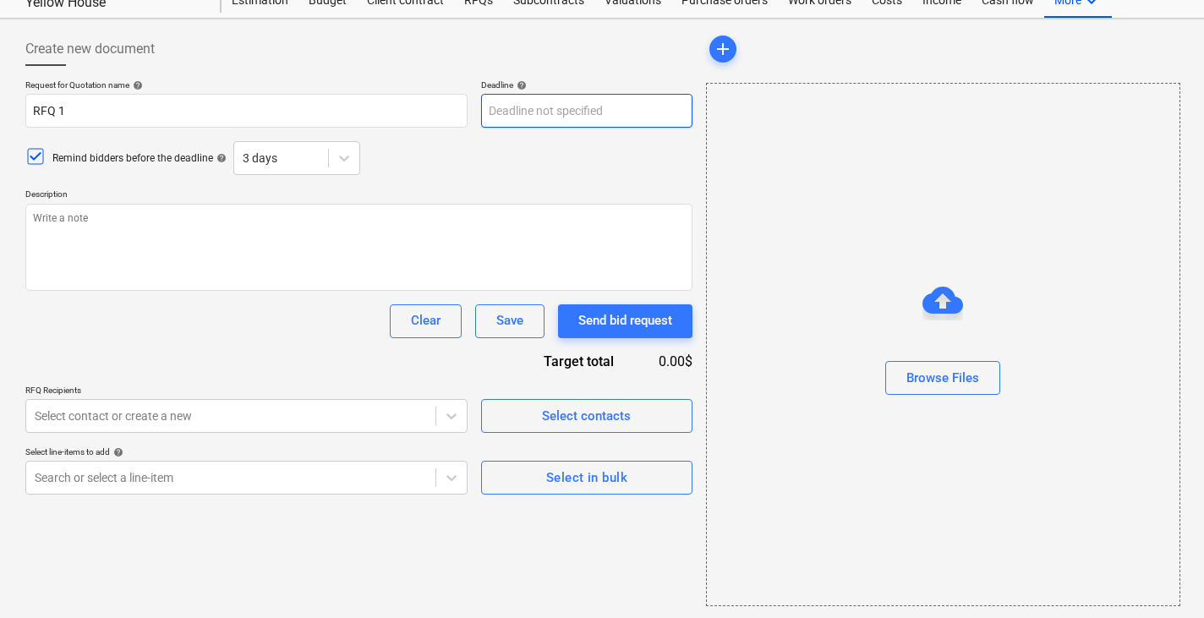
click at [559, 121] on body "Sales Projects Contacts Company Consolidated Invoices 7 Inbox 1 Approvals Resou…" at bounding box center [602, 250] width 1204 height 618
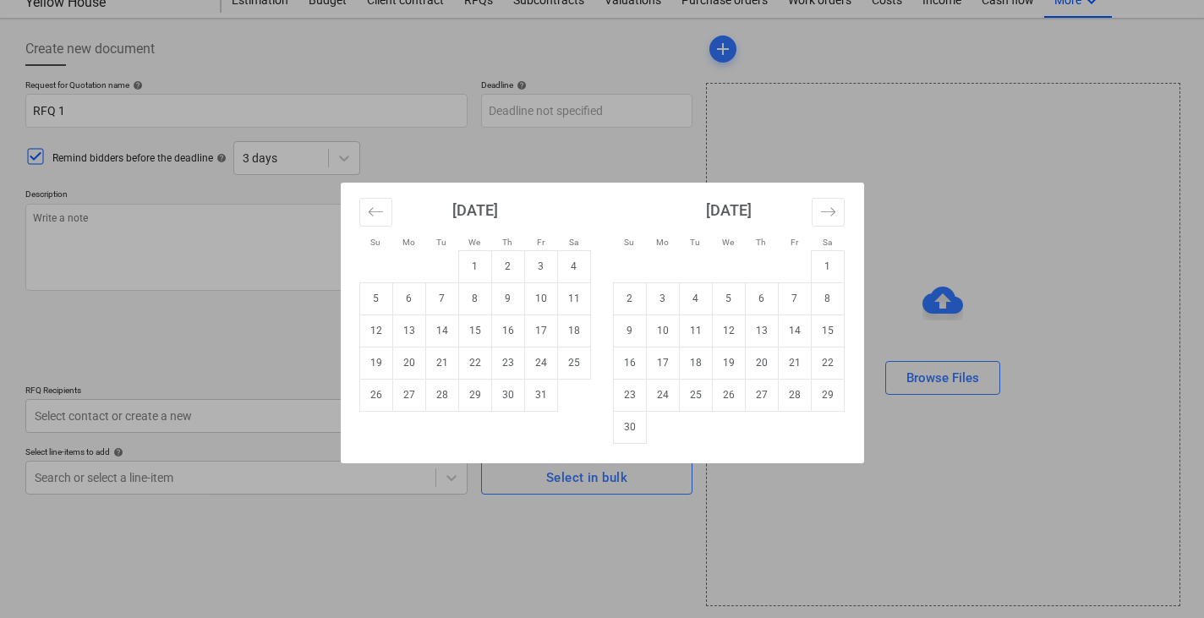
click at [565, 409] on td "Calendar" at bounding box center [573, 395] width 33 height 32
click at [560, 407] on td "Calendar" at bounding box center [573, 395] width 33 height 32
click at [549, 402] on td "31" at bounding box center [540, 395] width 33 height 32
type textarea "x"
type input "31 Oct 2025"
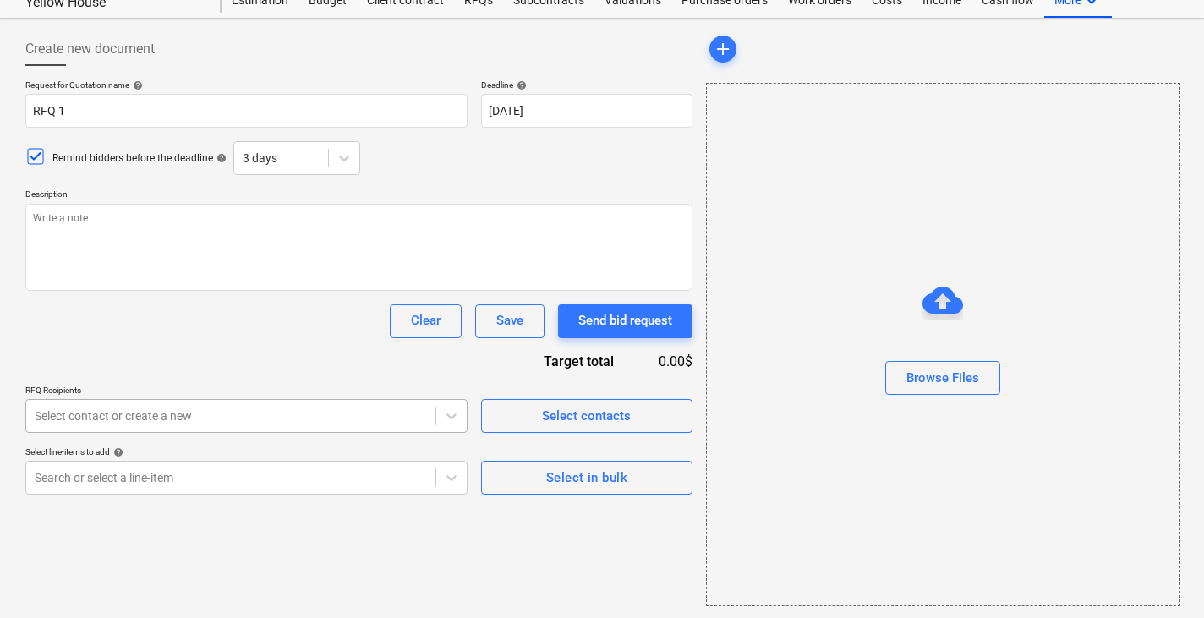
click at [298, 418] on div at bounding box center [231, 415] width 392 height 17
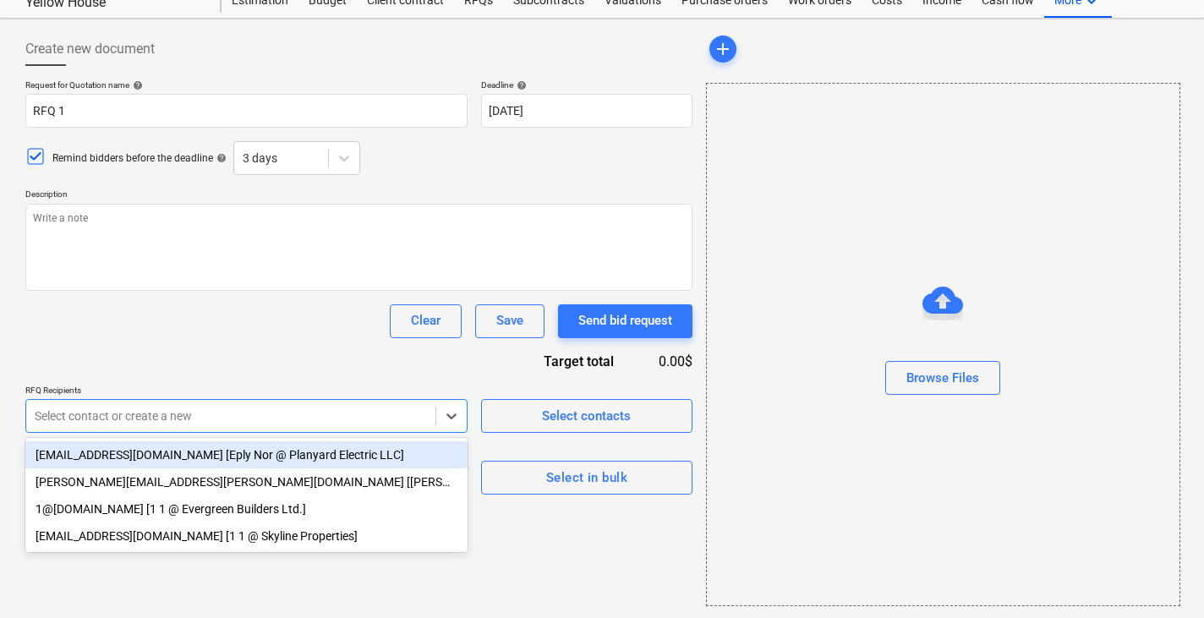
click at [267, 451] on div "no-reply@planyard.com [Eply Nor @ Planyard Electric LLC]" at bounding box center [246, 454] width 442 height 27
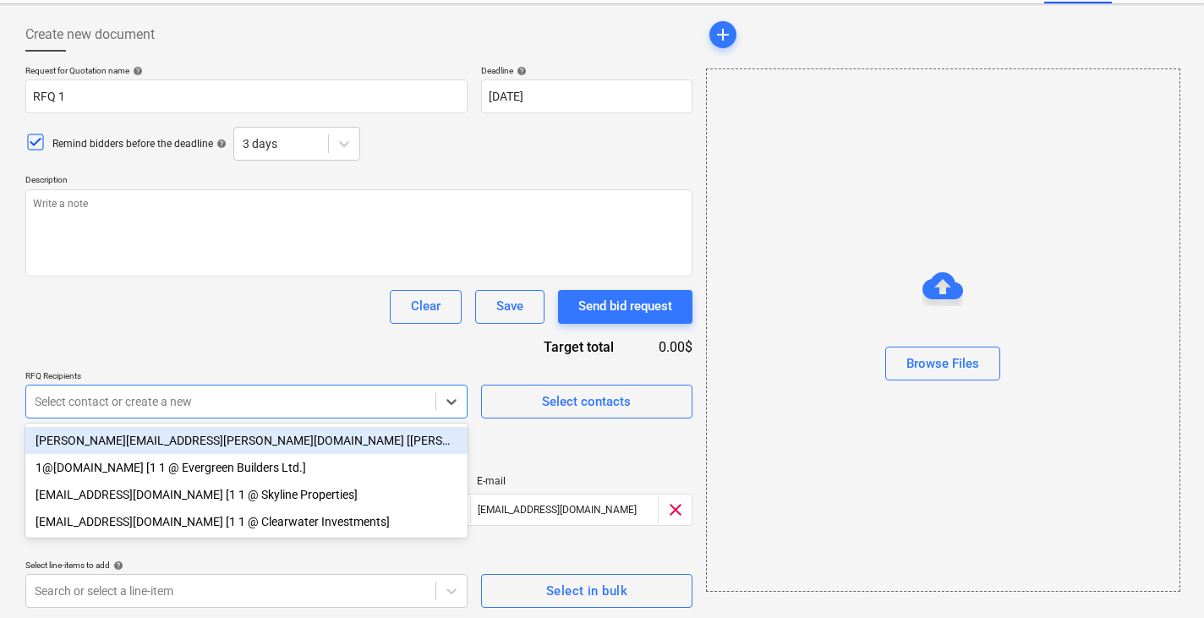
click at [267, 451] on div "carl+johnny@planyard.com [Steven Johnson @ 10 Electric Inc.]" at bounding box center [246, 440] width 442 height 27
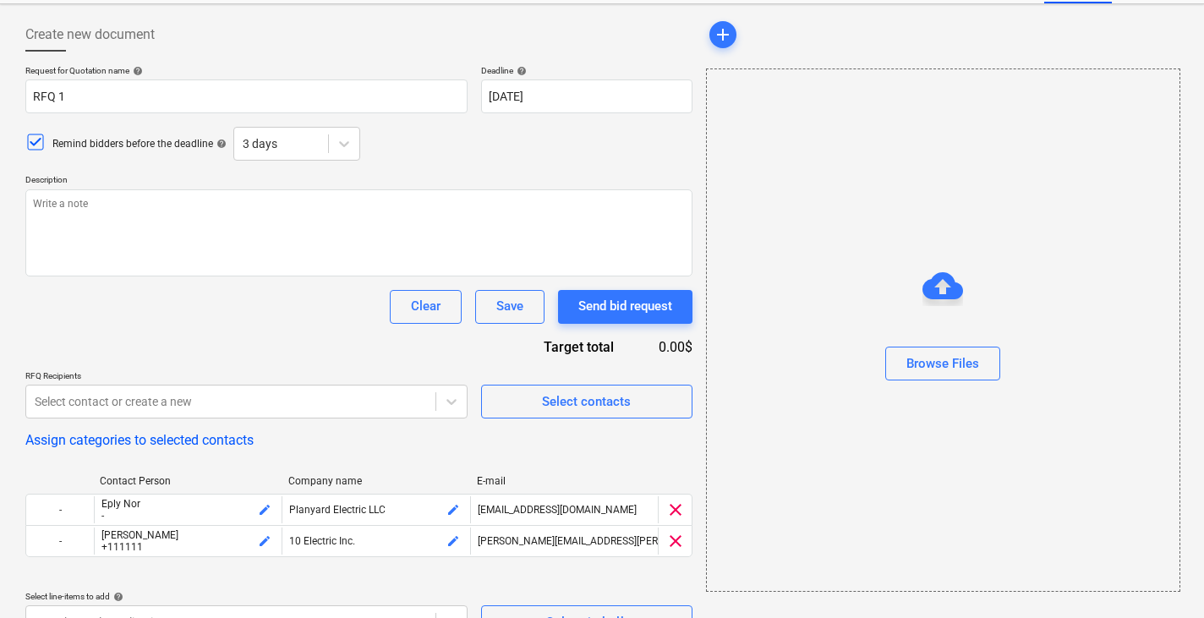
click at [244, 365] on div "Request for Quotation name help RFQ 1 Deadline help 31 Oct 2025 31.10.2025 Pres…" at bounding box center [358, 352] width 667 height 574
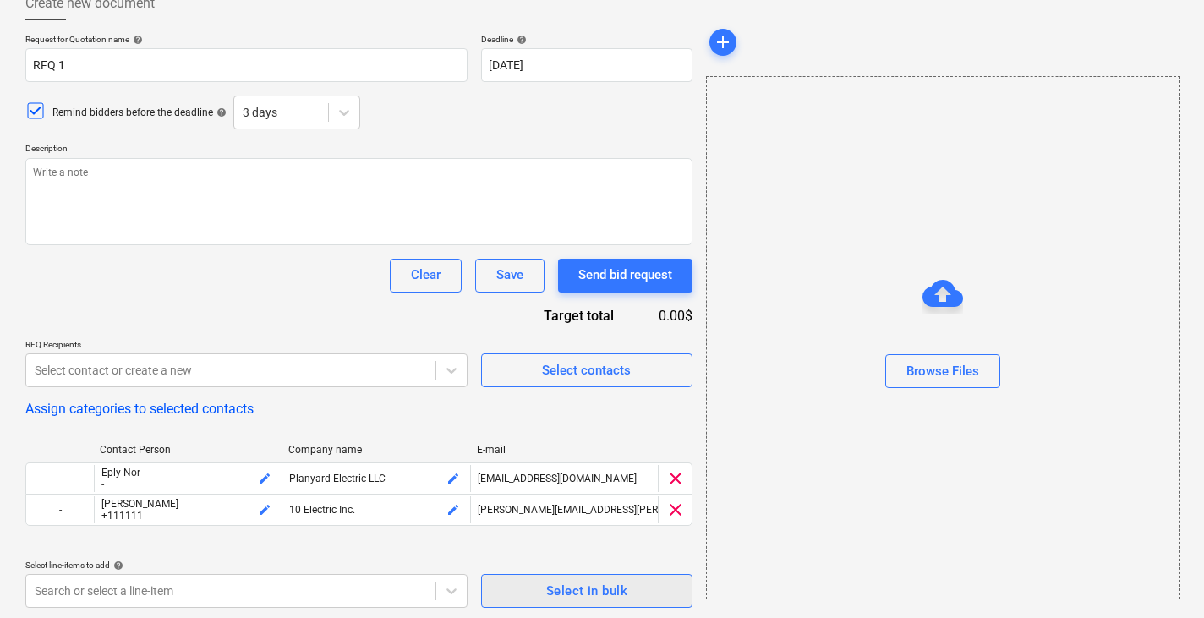
click at [506, 580] on span "Select in bulk" at bounding box center [587, 591] width 174 height 22
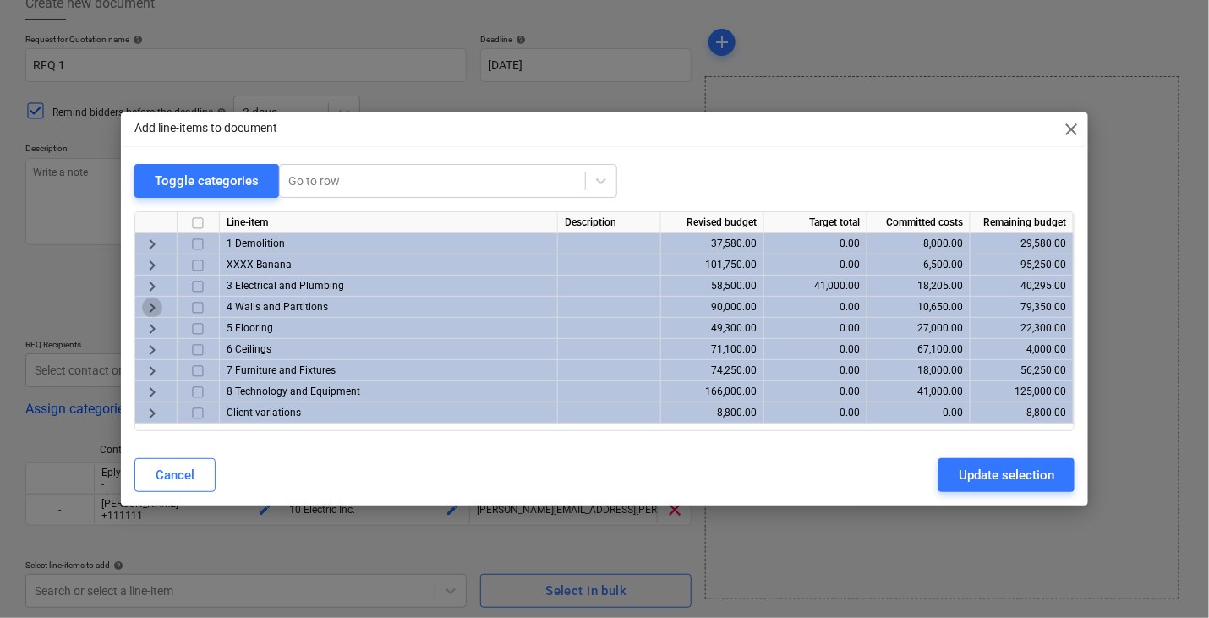
click at [148, 306] on span "keyboard_arrow_right" at bounding box center [152, 308] width 20 height 20
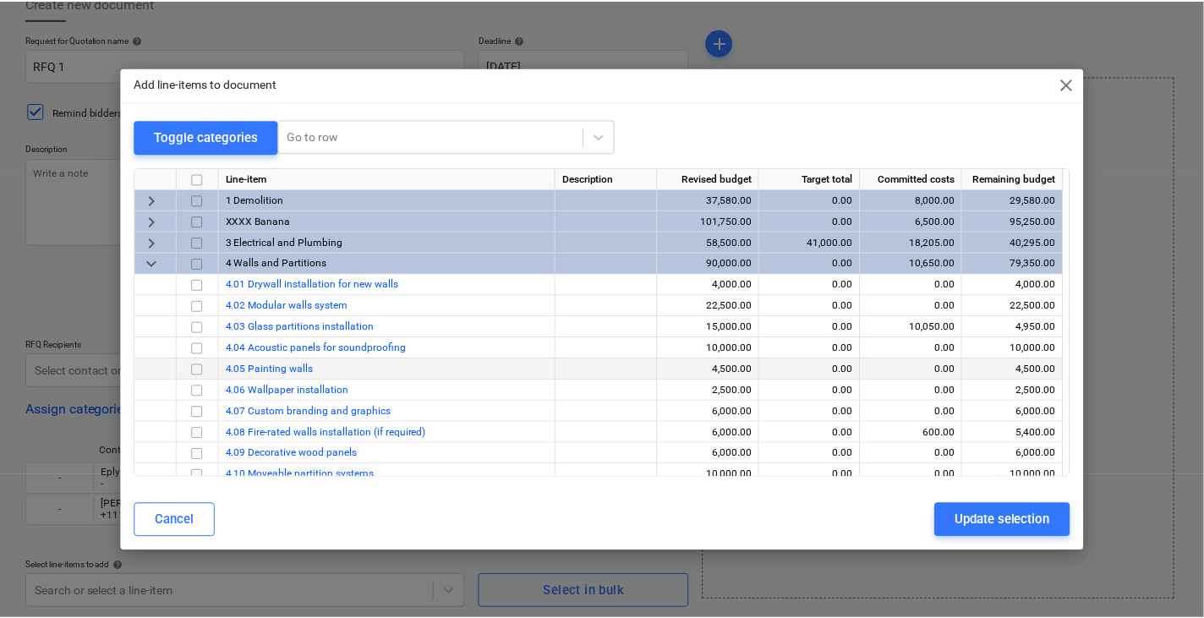
scroll to position [57, 0]
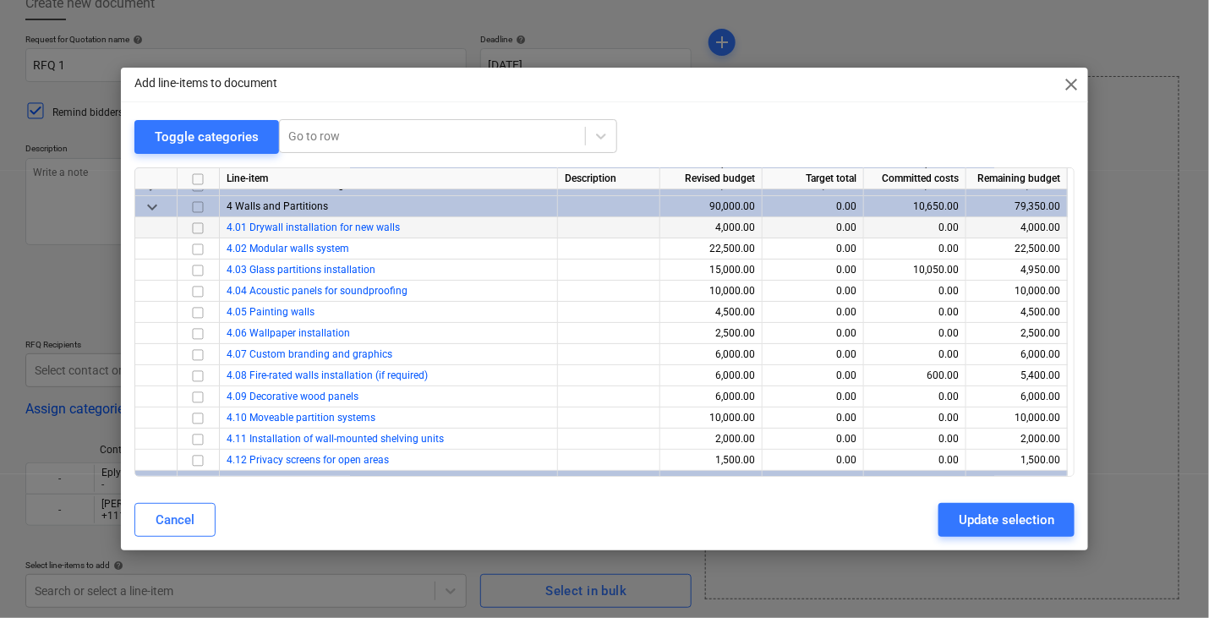
click at [194, 233] on input "checkbox" at bounding box center [198, 227] width 20 height 20
click at [194, 251] on input "checkbox" at bounding box center [198, 248] width 20 height 20
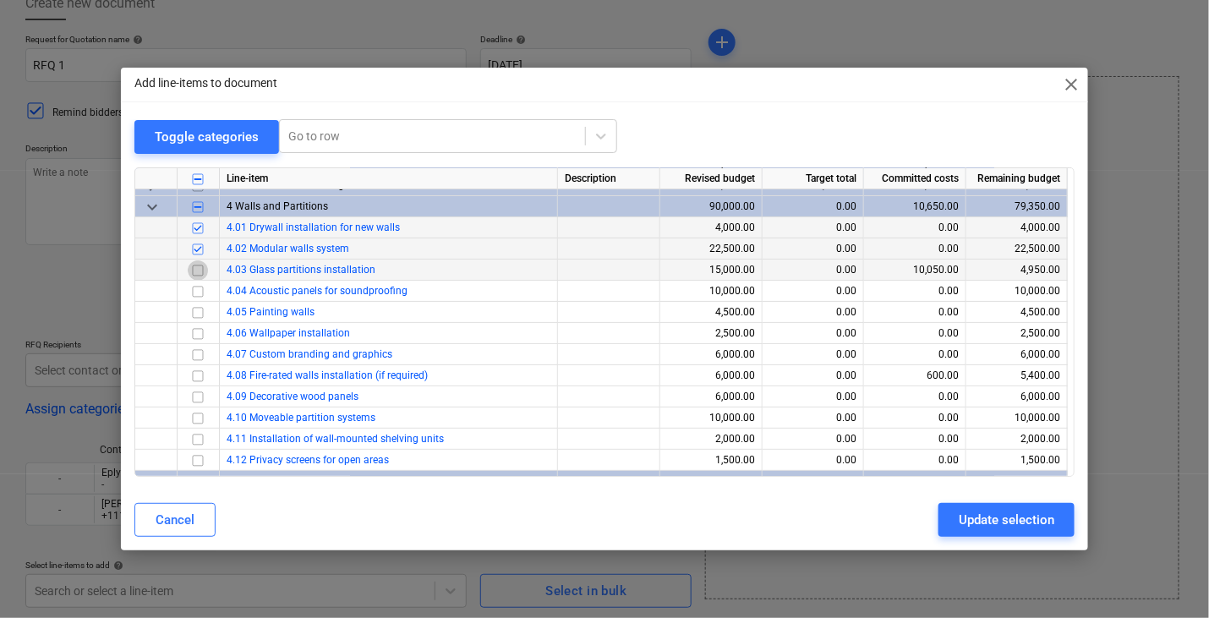
click at [194, 268] on input "checkbox" at bounding box center [198, 270] width 20 height 20
click at [196, 281] on input "checkbox" at bounding box center [198, 291] width 20 height 20
click at [981, 516] on div "Update selection" at bounding box center [1007, 520] width 96 height 22
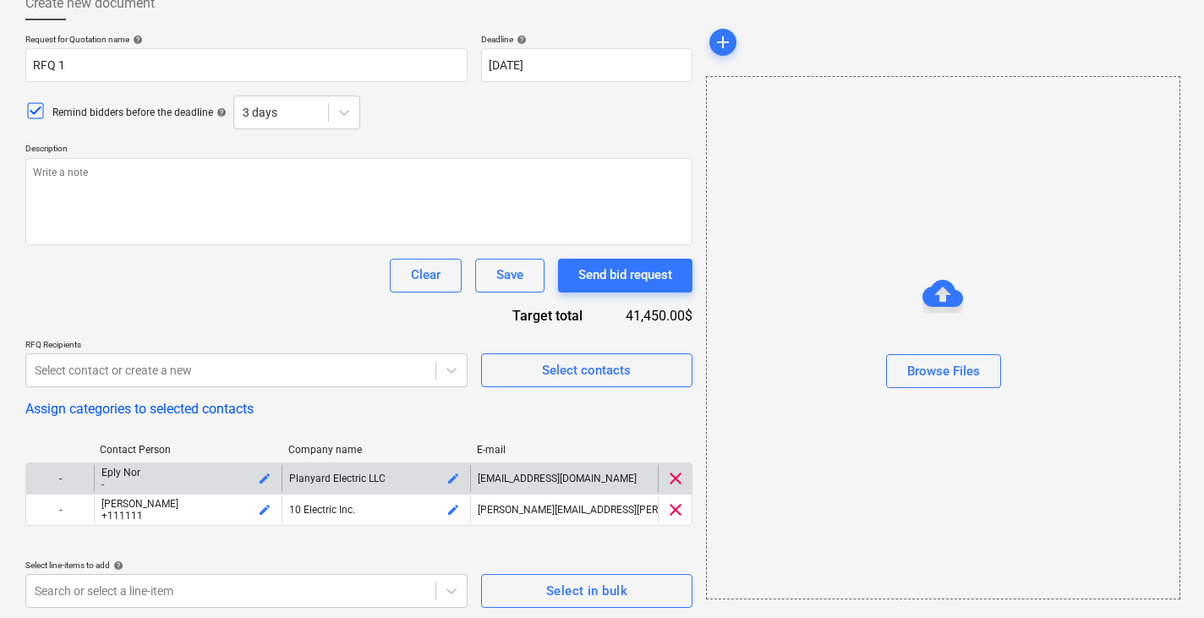
scroll to position [309, 0]
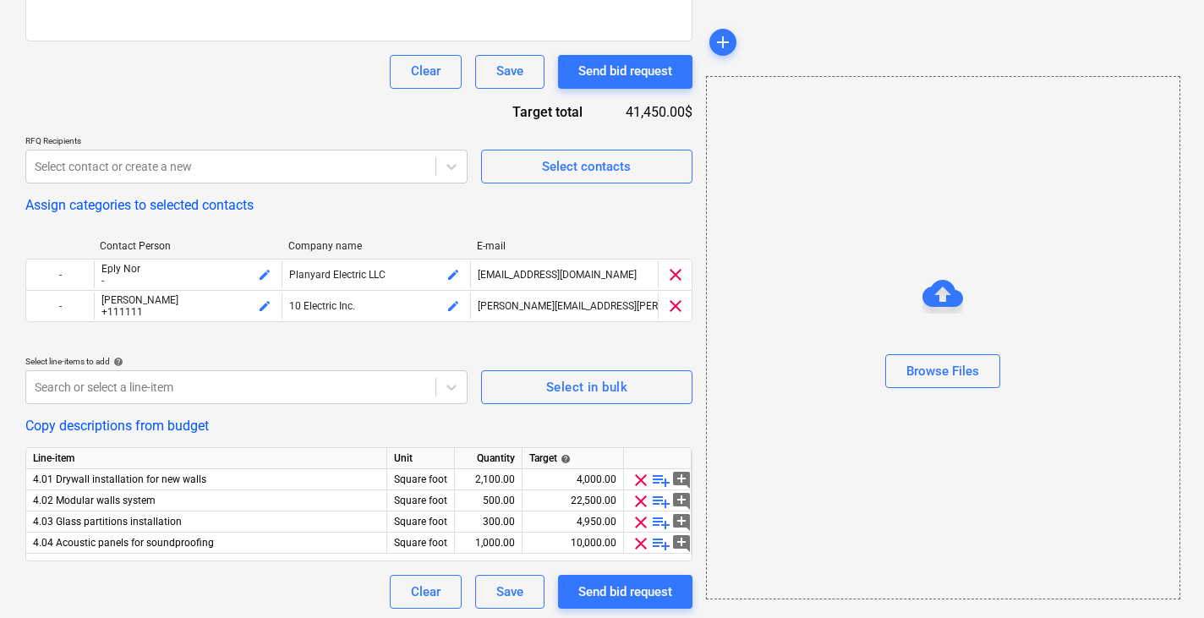
click at [585, 424] on div "Copy descriptions from budget" at bounding box center [358, 426] width 667 height 16
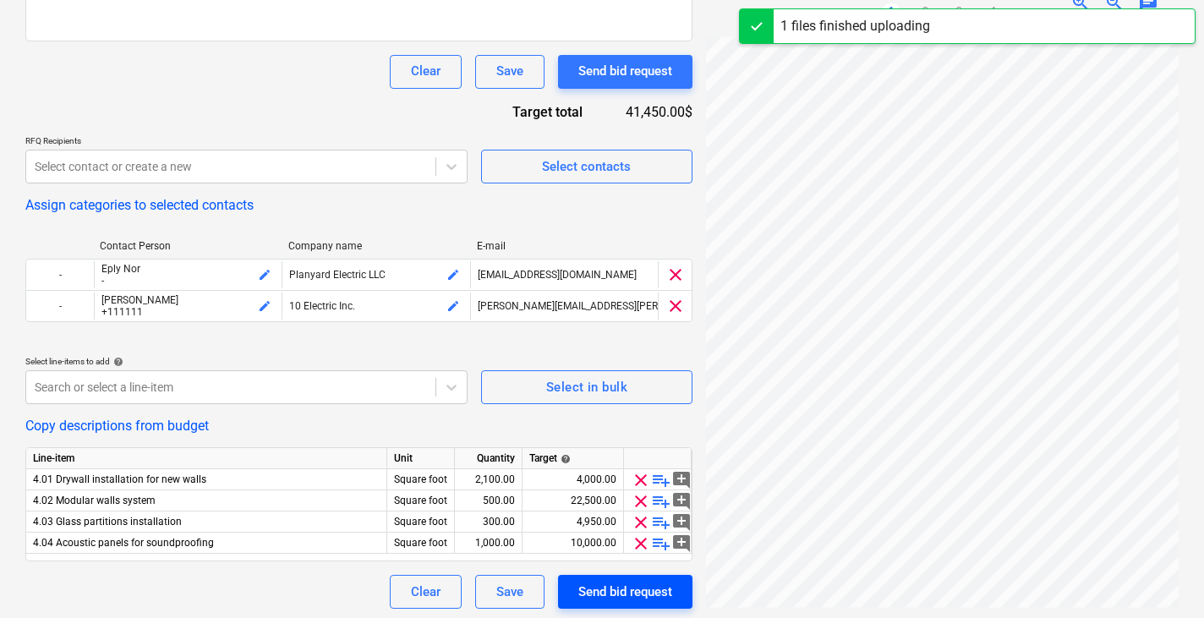
click at [598, 581] on div "Send bid request" at bounding box center [625, 592] width 94 height 22
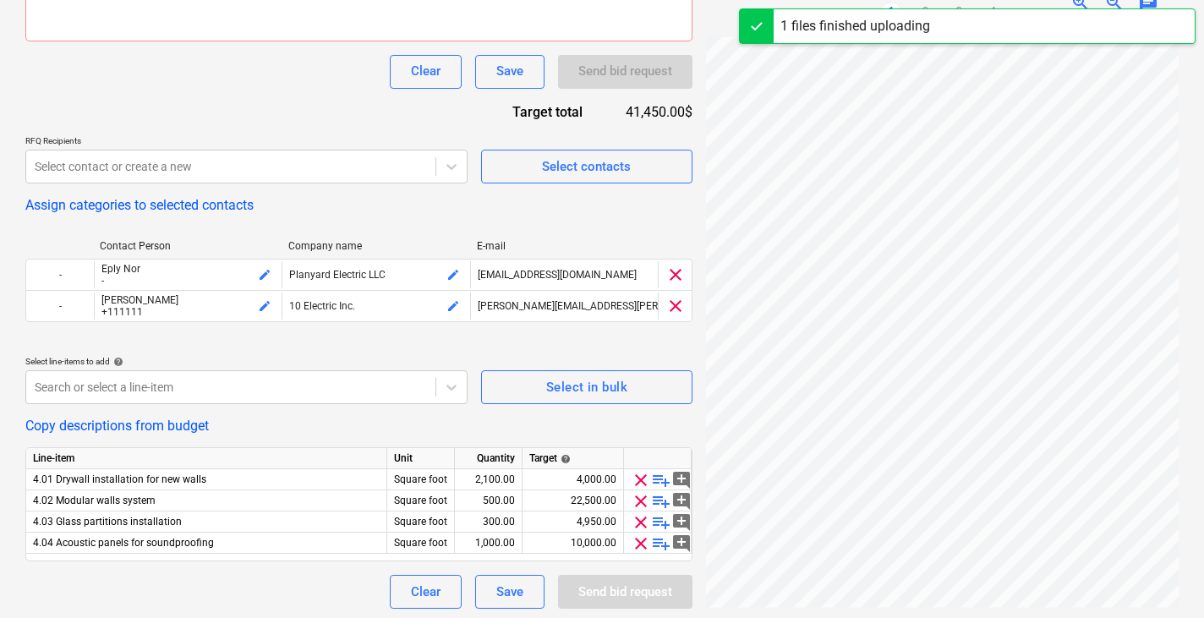
type textarea "x"
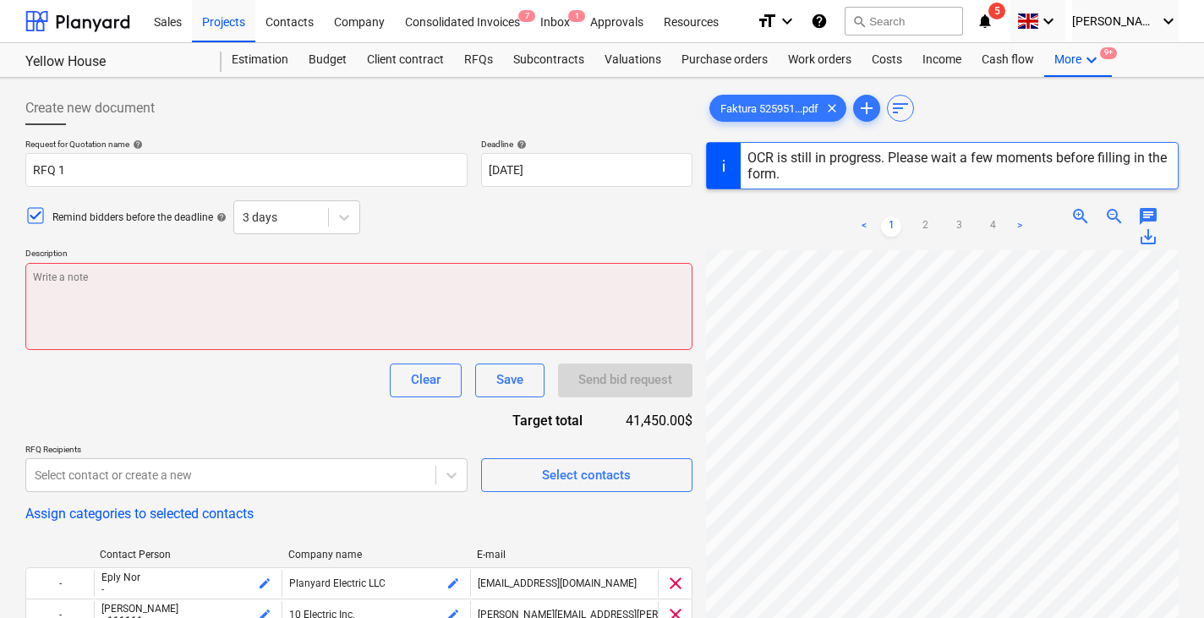
click at [256, 293] on textarea at bounding box center [358, 306] width 667 height 87
type textarea "-s"
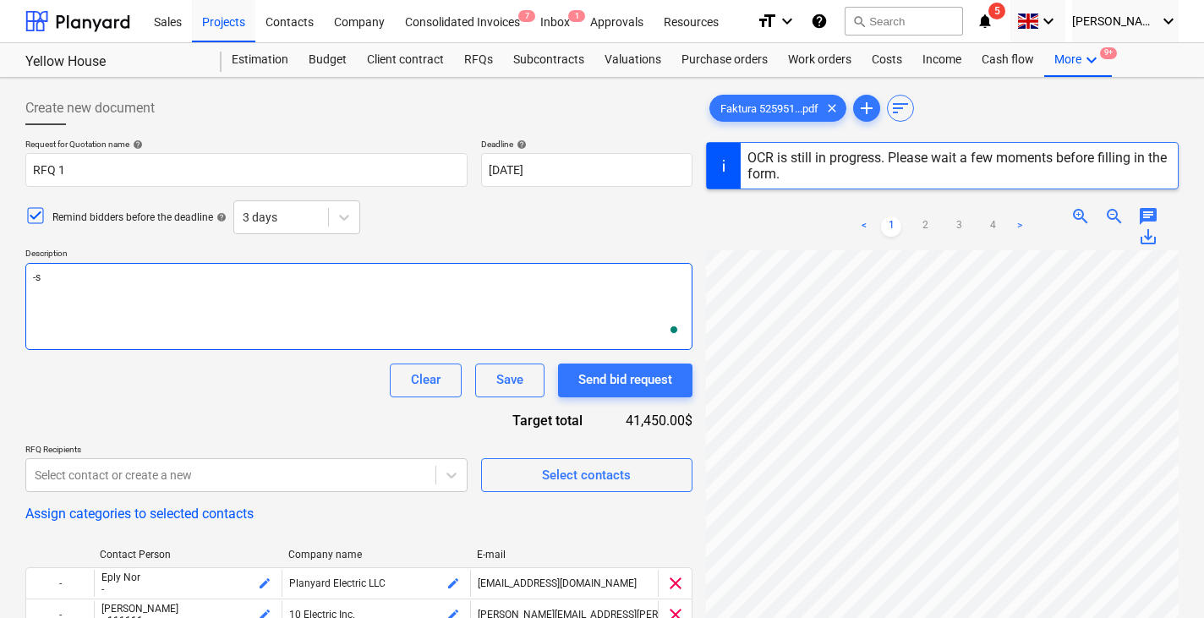
type textarea "x"
type textarea "-"
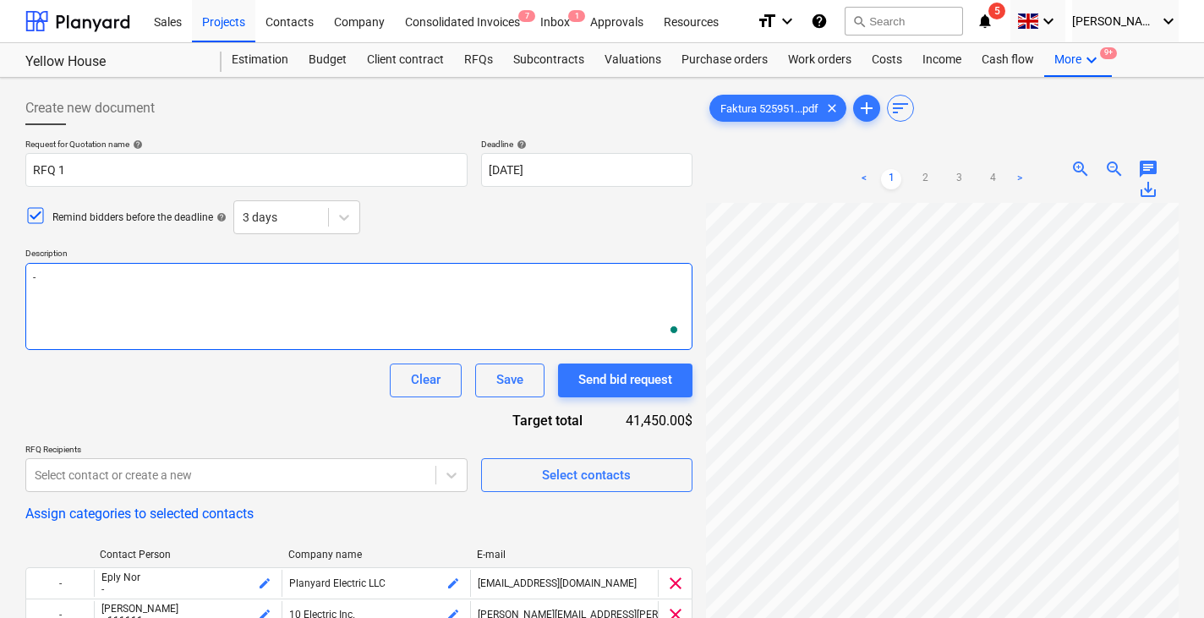
type textarea "x"
type textarea "SUp"
type textarea "x"
type textarea "SUpply"
type textarea "x"
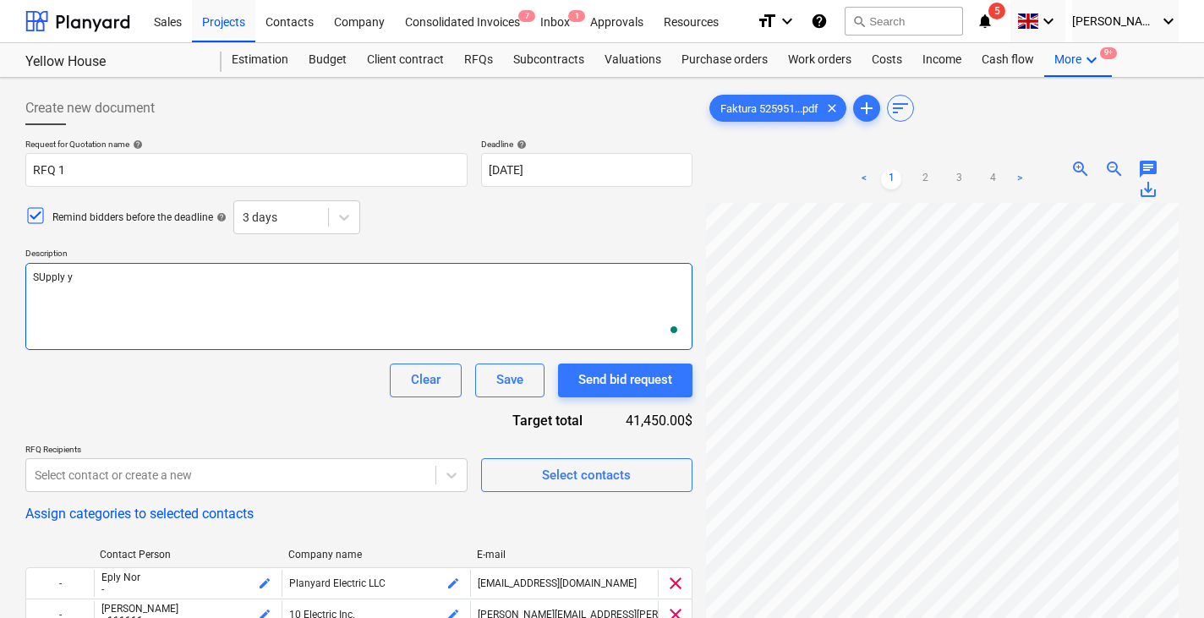
type textarea "SUpply yo"
type textarea "x"
type textarea "SUpply you"
type textarea "x"
type textarea "SUpply your"
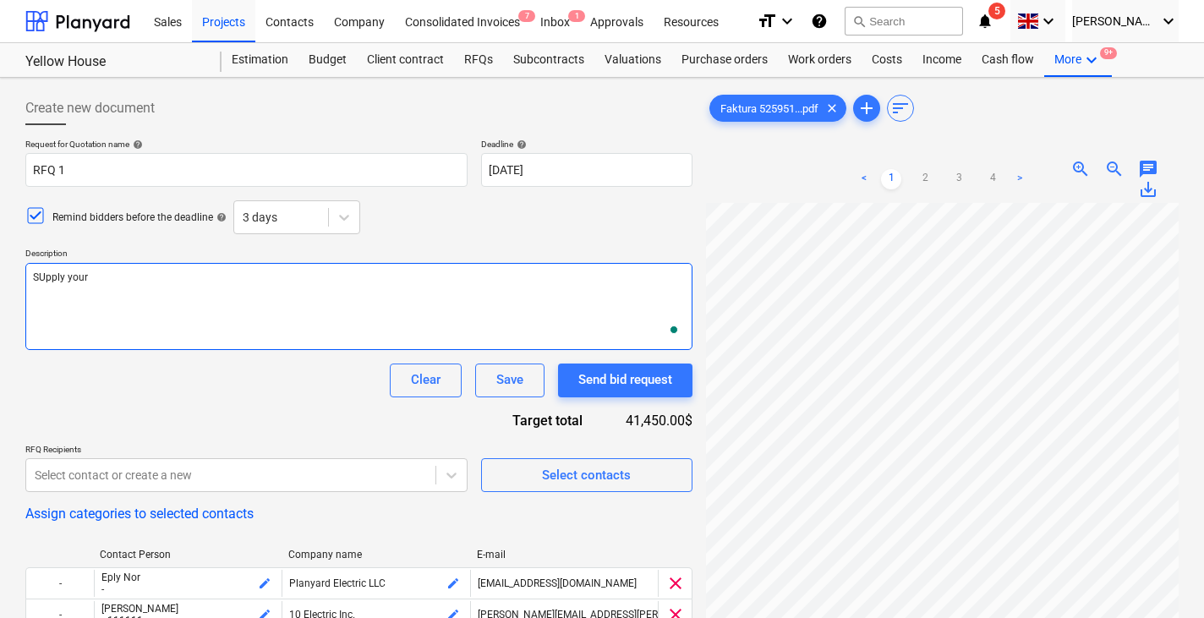
type textarea "x"
type textarea "SUpply your"
type textarea "x"
type textarea "SUpply your b"
type textarea "x"
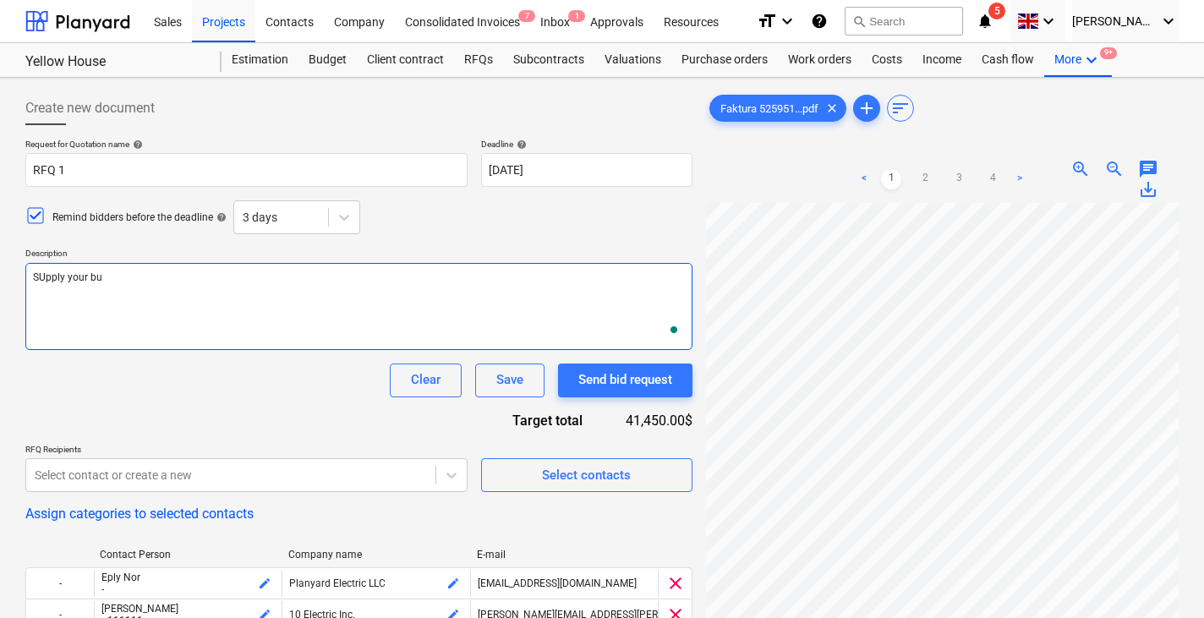
type textarea "SUpply your bud"
type textarea "x"
type textarea "SUpply your budg"
type textarea "x"
type textarea "SUpply your budget"
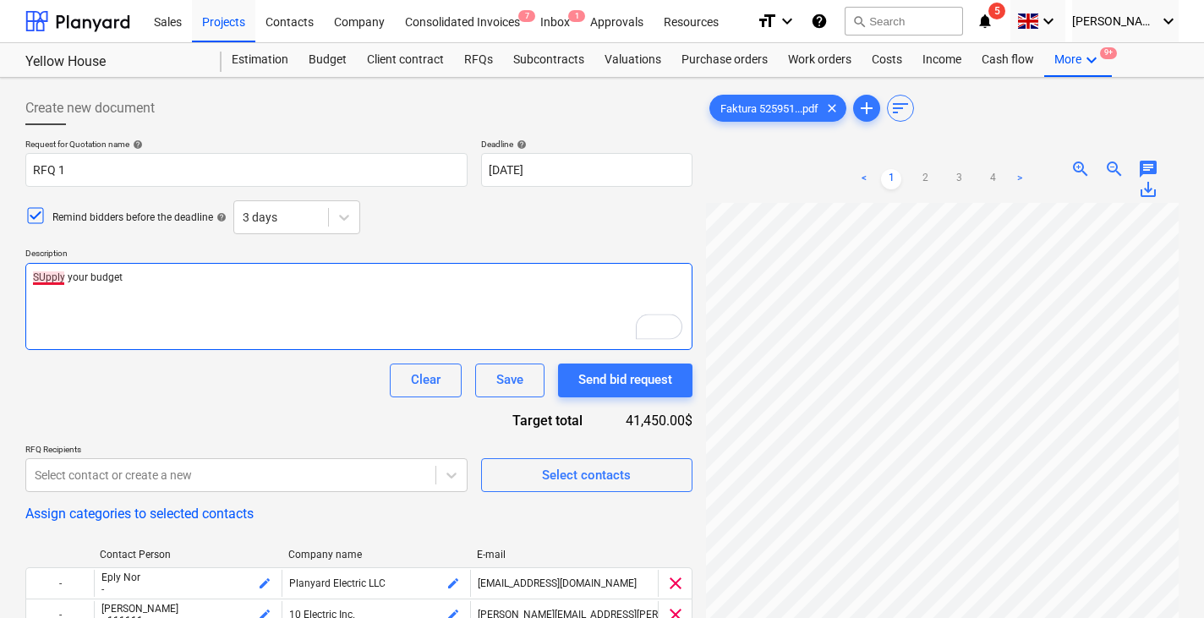
click at [35, 276] on textarea "SUpply your budget" at bounding box center [358, 306] width 667 height 87
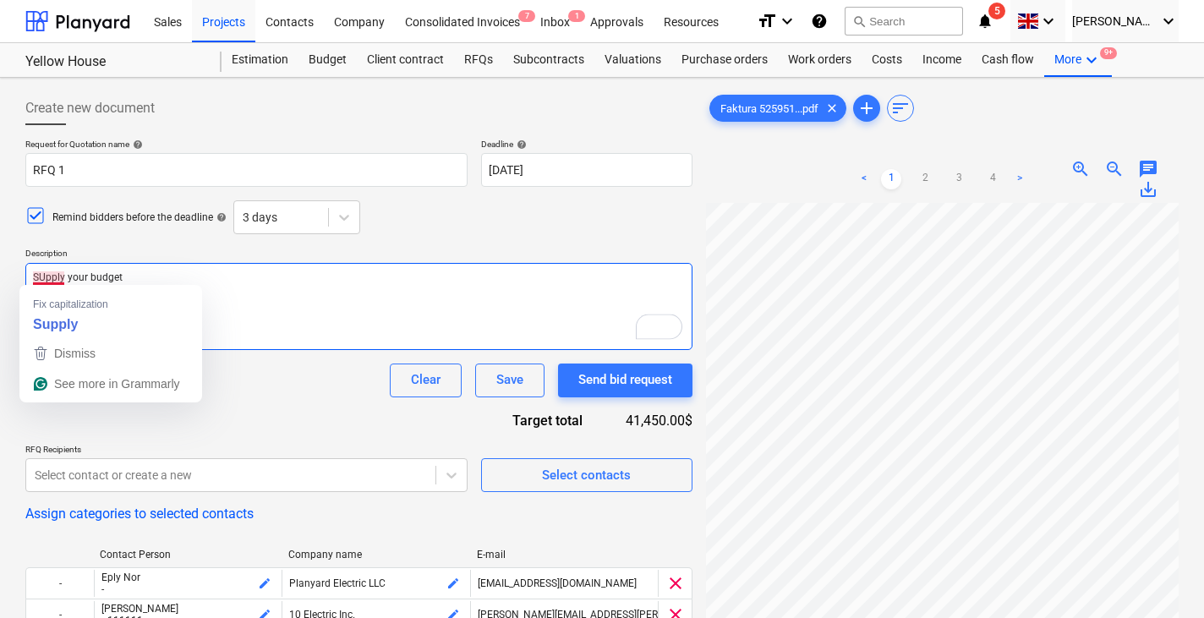
click at [42, 276] on textarea "SUpply your budget" at bounding box center [358, 306] width 667 height 87
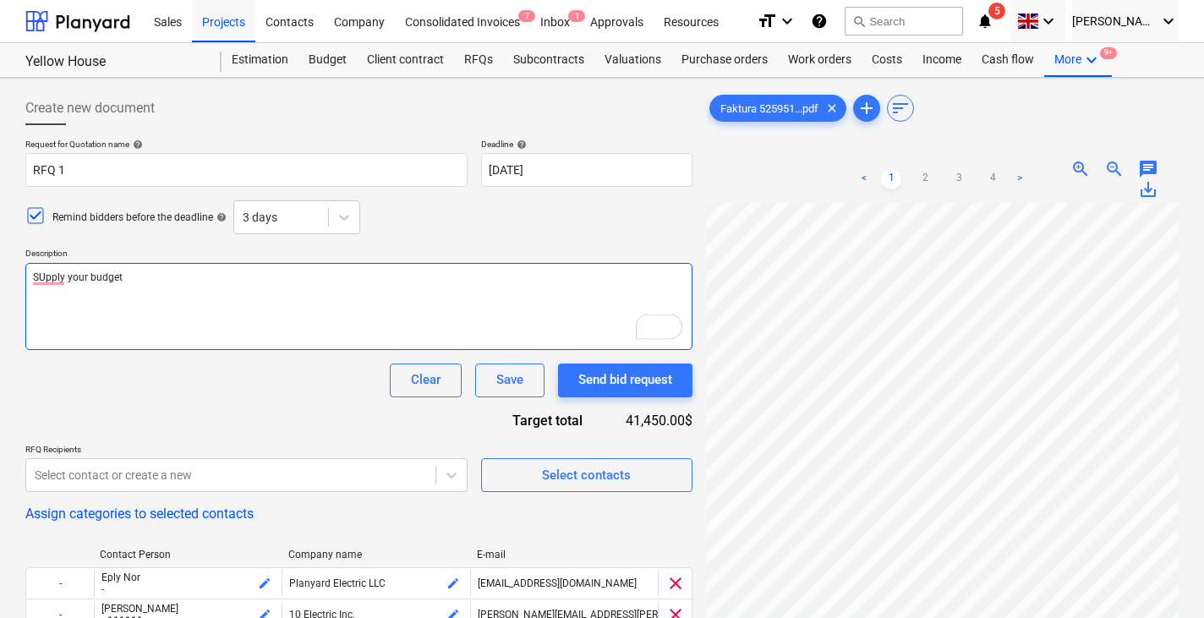
type textarea "x"
type textarea "Spply your budget"
type textarea "x"
type textarea "Supply your budget"
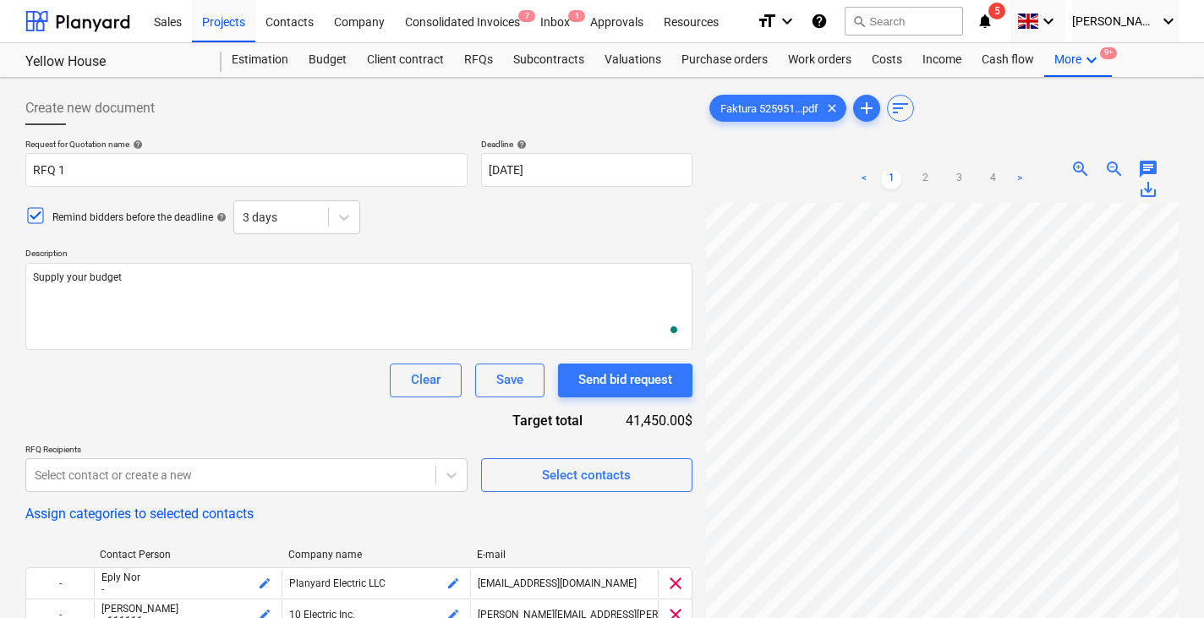
click at [190, 392] on div "Clear Save Send bid request" at bounding box center [358, 380] width 667 height 34
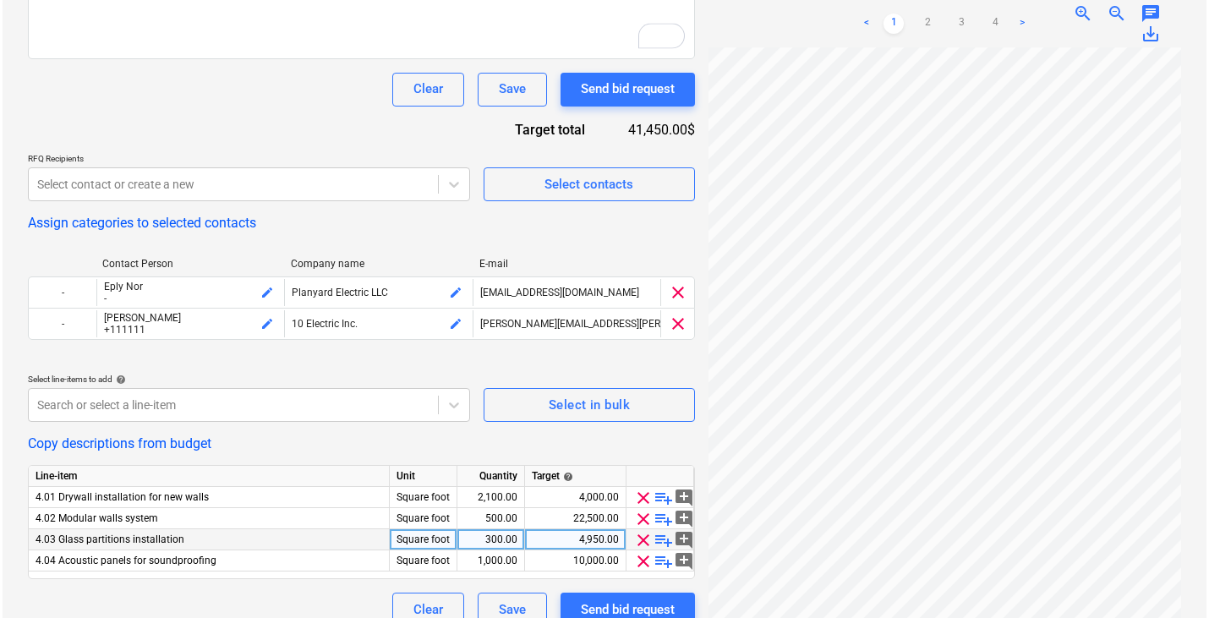
scroll to position [309, 0]
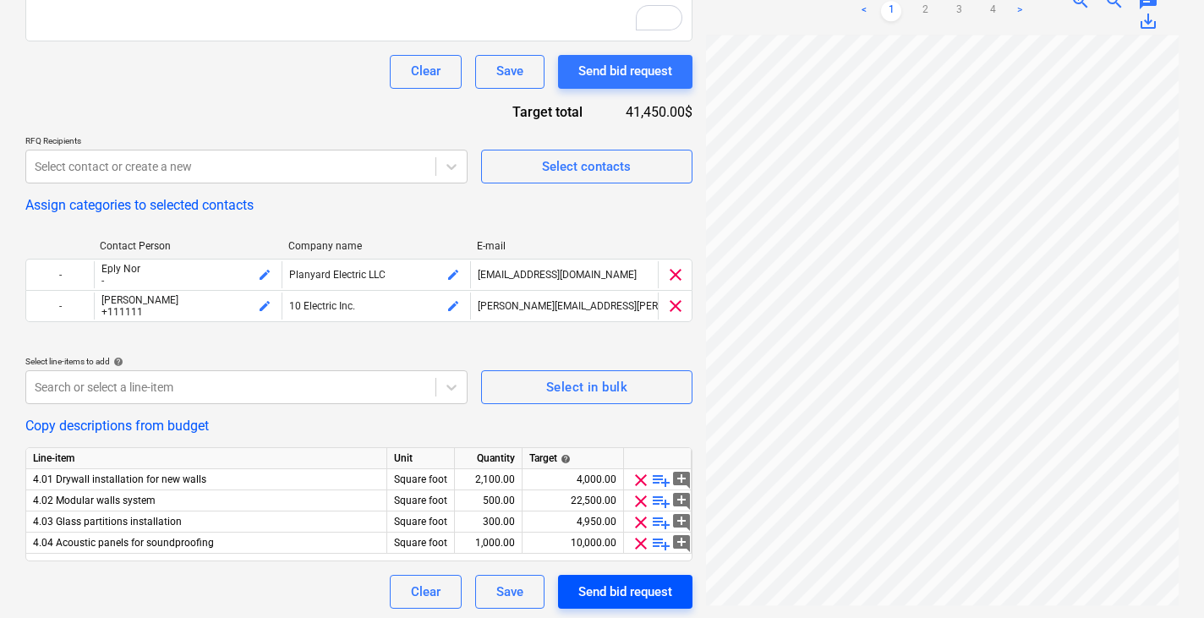
click at [629, 581] on div "Send bid request" at bounding box center [625, 592] width 94 height 22
type textarea "x"
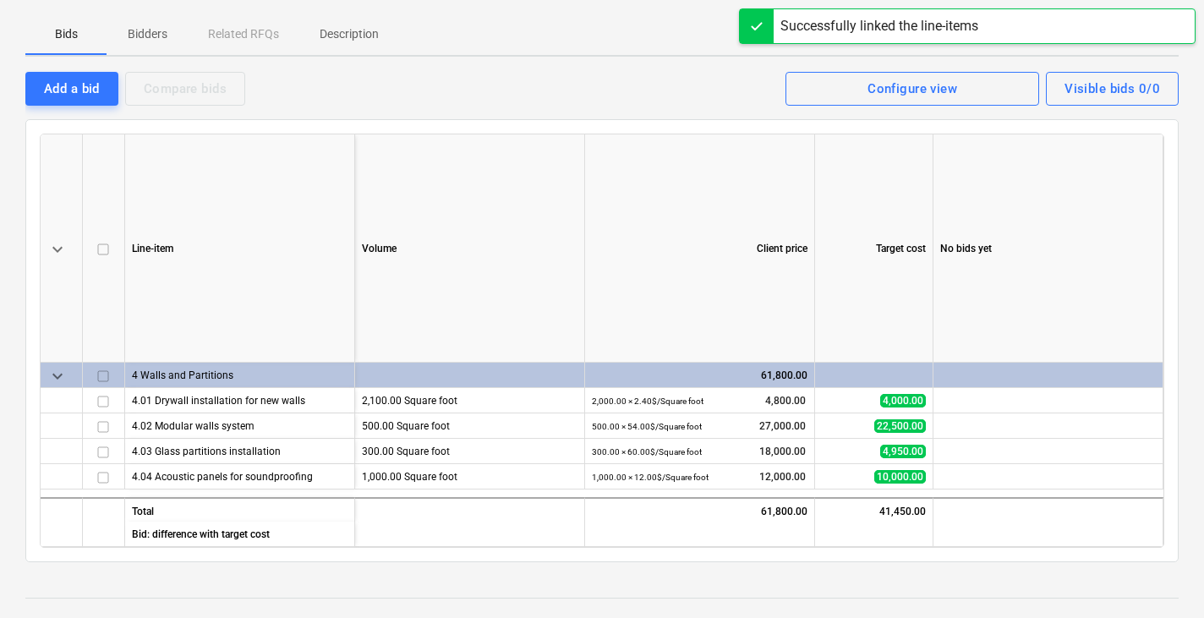
scroll to position [118, 0]
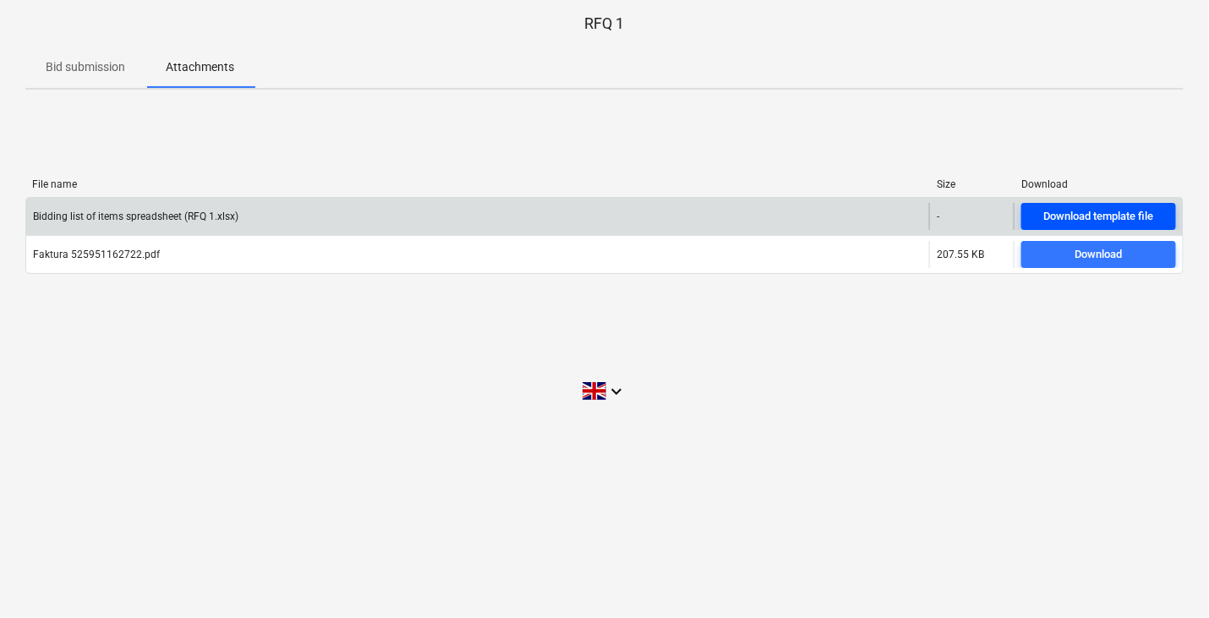
click at [1057, 214] on div "Download template file" at bounding box center [1099, 216] width 110 height 19
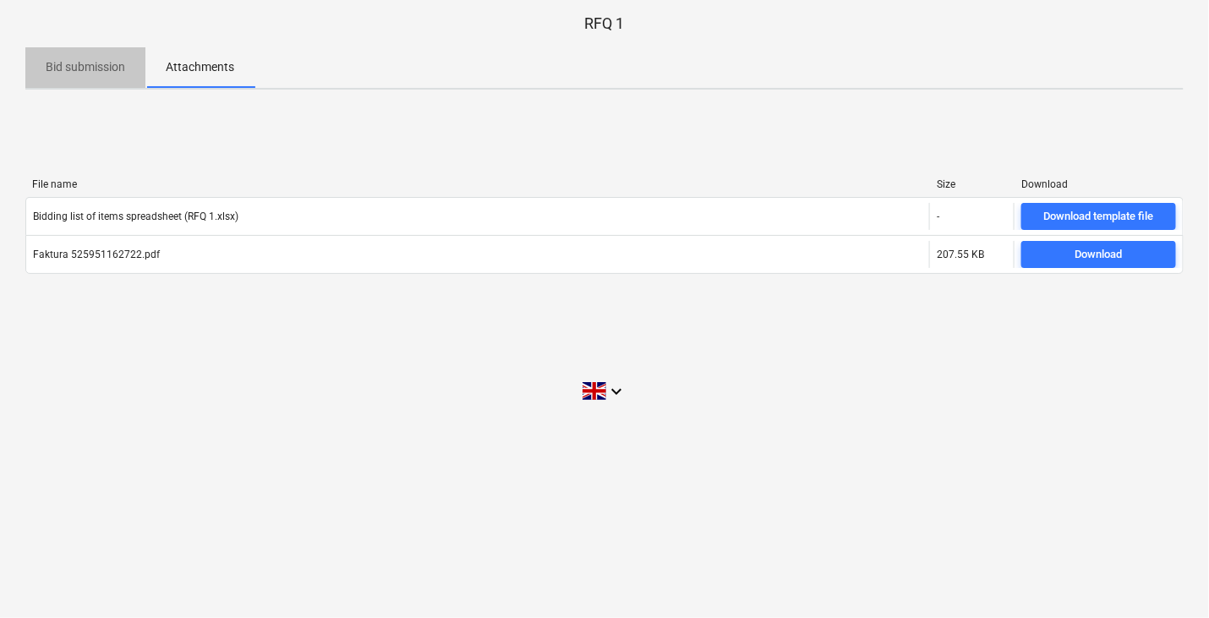
click at [108, 74] on p "Bid submission" at bounding box center [85, 67] width 79 height 18
